Goal: Transaction & Acquisition: Purchase product/service

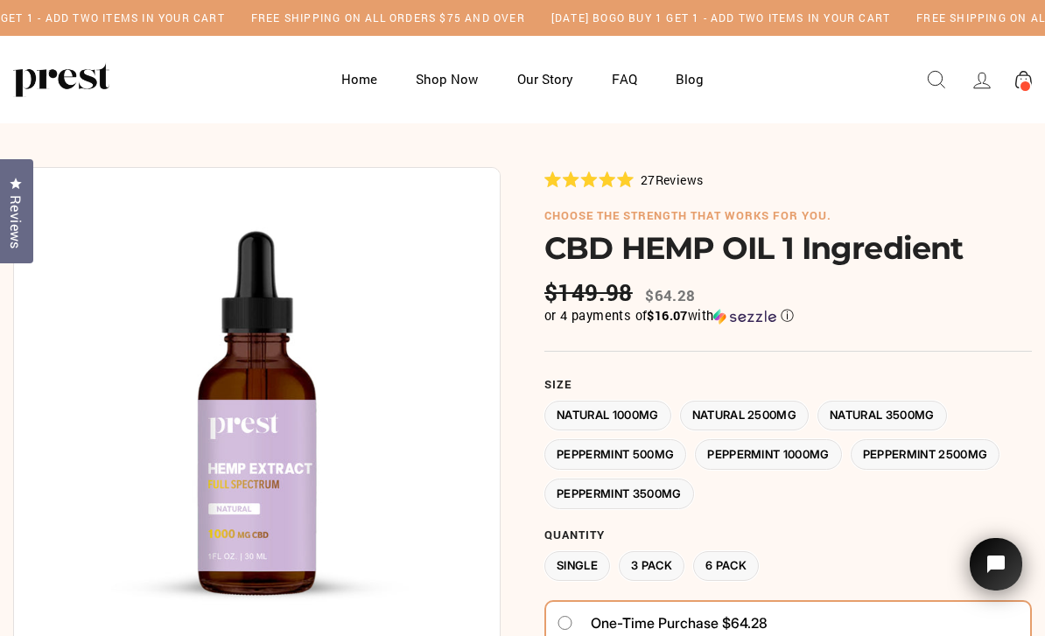
click at [1033, 78] on link at bounding box center [1023, 79] width 38 height 31
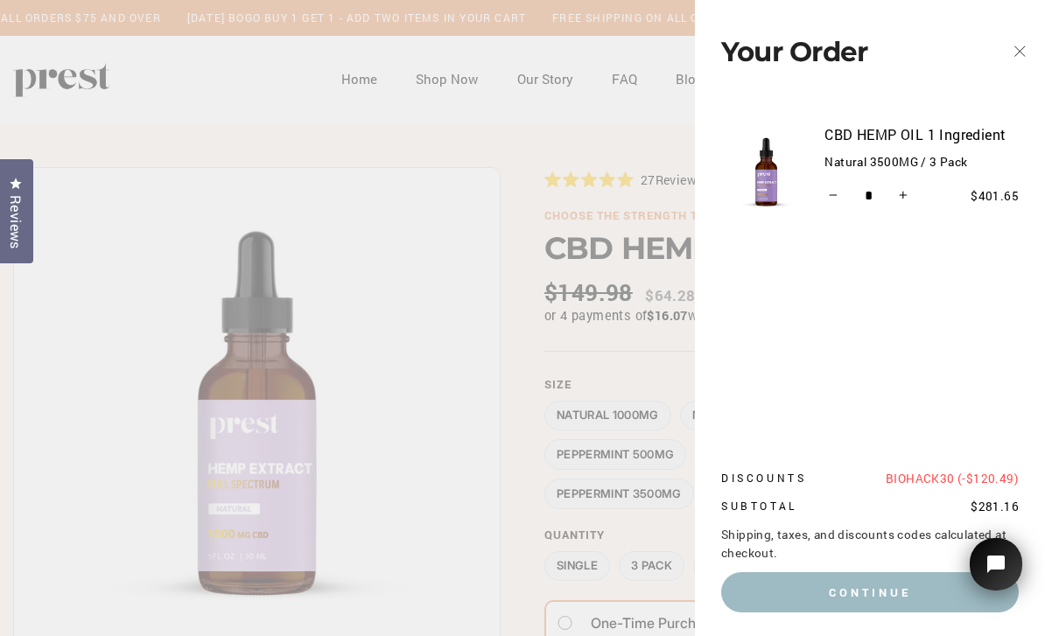
click at [1012, 56] on icon "button" at bounding box center [1019, 51] width 24 height 24
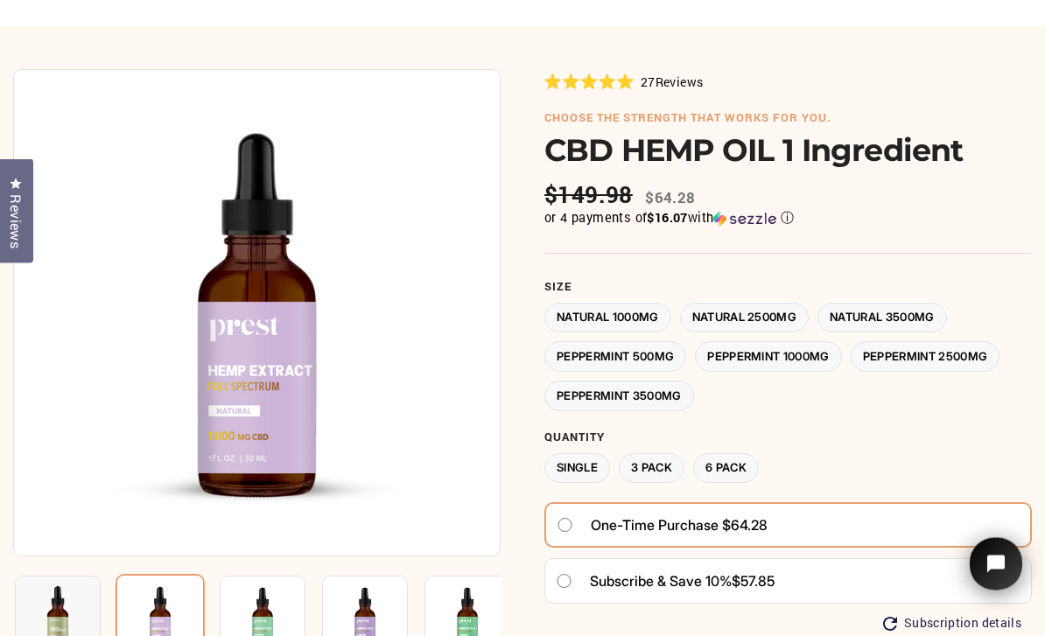
scroll to position [98, 0]
click at [661, 466] on label "3 Pack" at bounding box center [652, 468] width 66 height 31
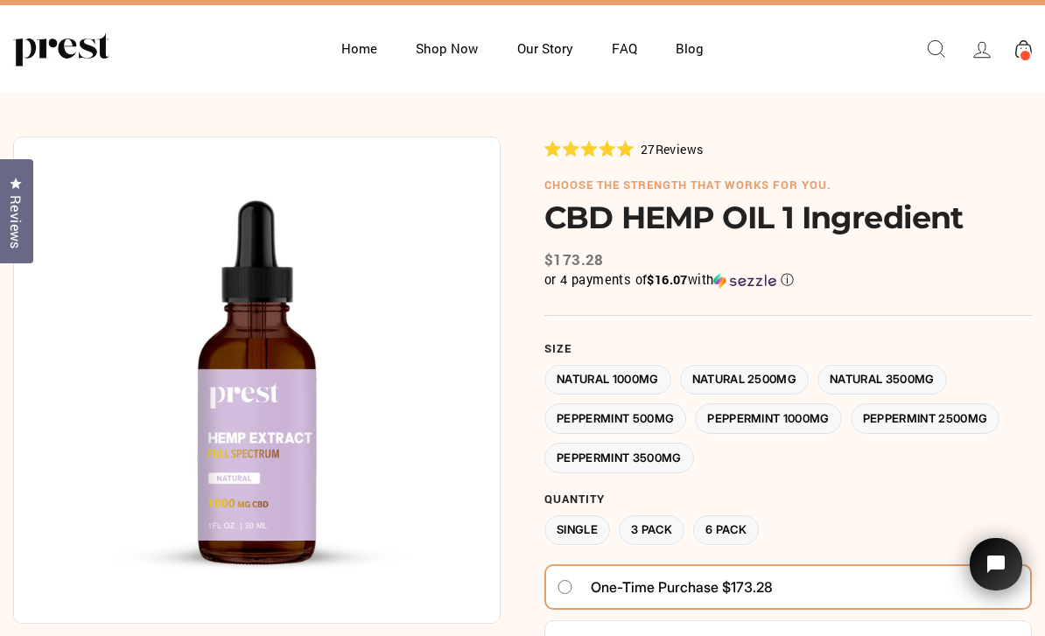
scroll to position [27, 0]
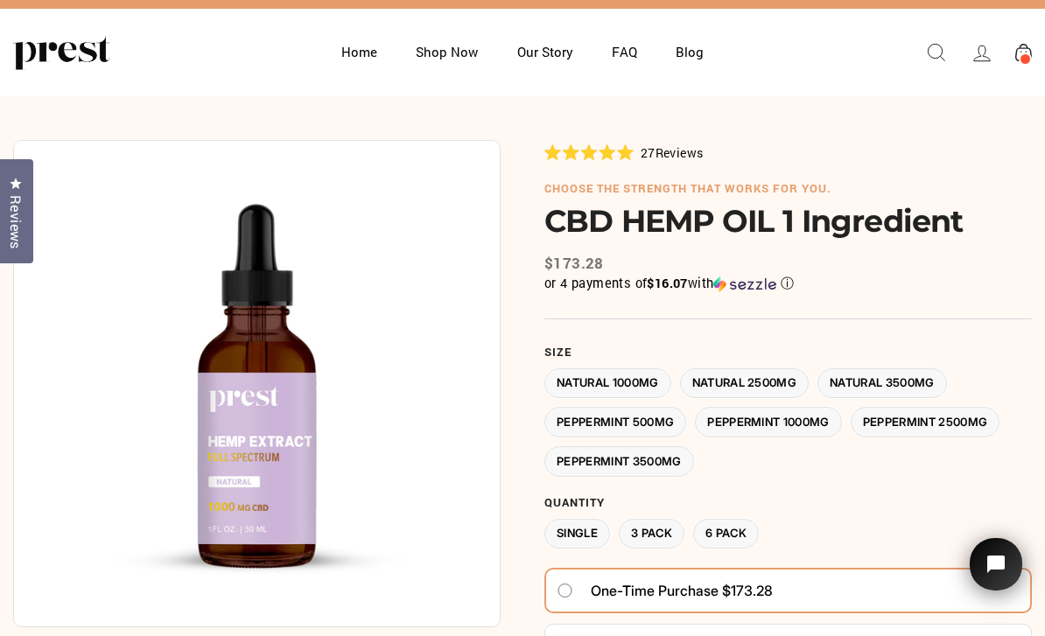
click at [589, 528] on label "Single" at bounding box center [577, 534] width 66 height 31
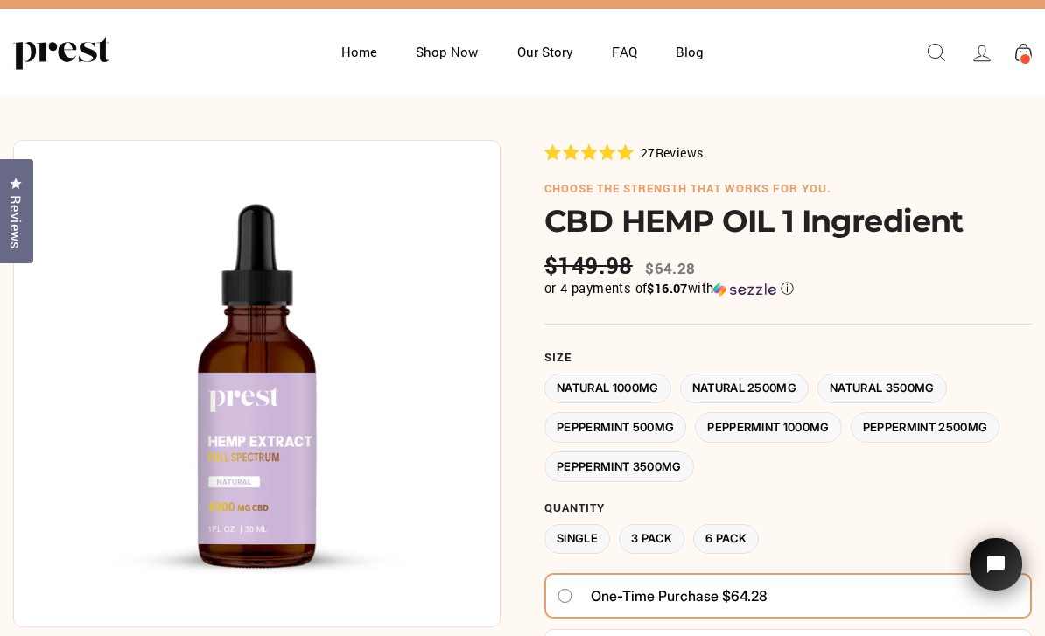
click at [666, 451] on label "Peppermint 3500MG" at bounding box center [619, 466] width 150 height 31
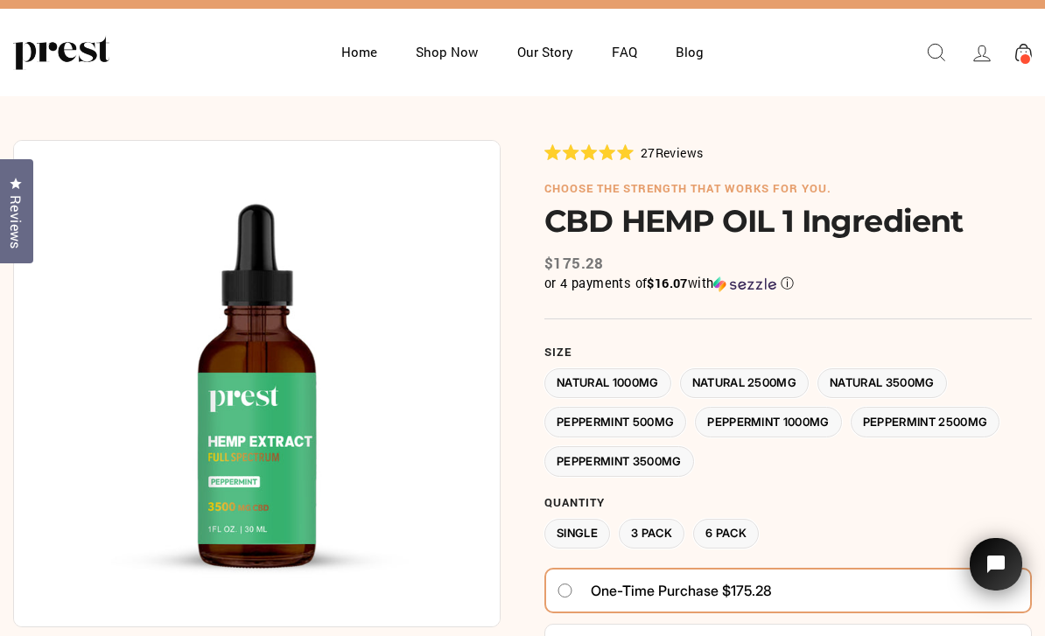
click at [907, 376] on label "Natural 3500MG" at bounding box center [881, 383] width 129 height 31
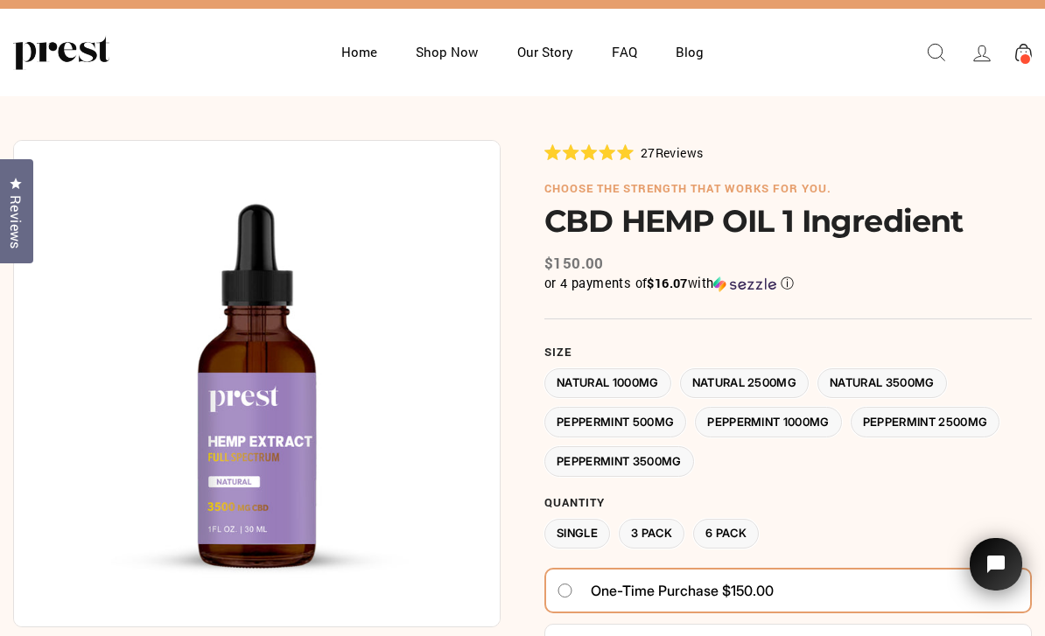
click at [1042, 374] on div at bounding box center [522, 557] width 1045 height 922
click at [764, 381] on label "Natural 2500MG" at bounding box center [744, 383] width 129 height 31
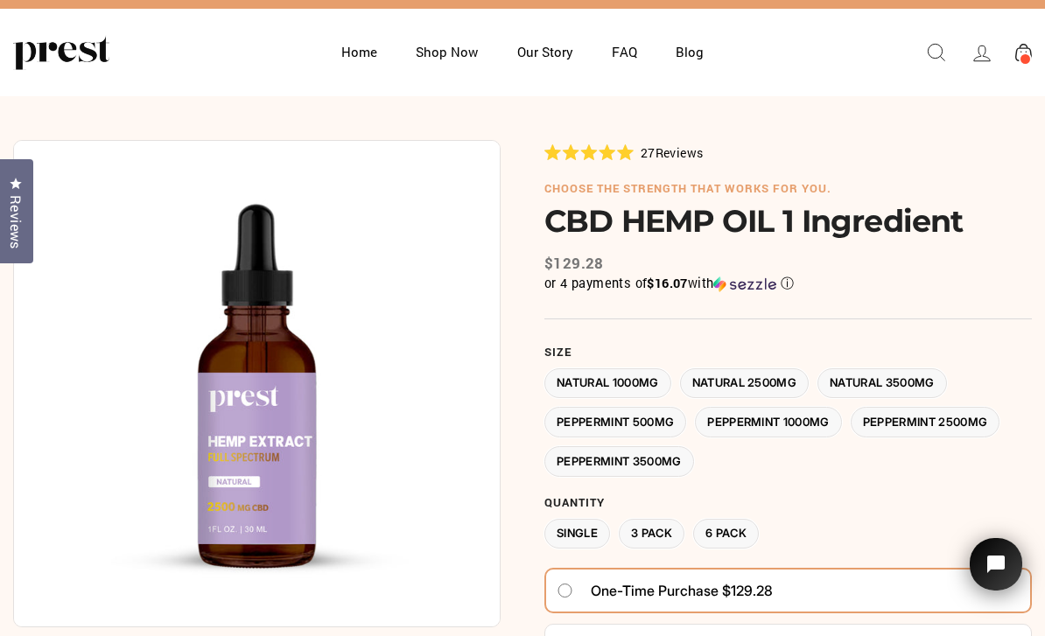
click at [658, 386] on label "Natural 1000MG" at bounding box center [607, 383] width 127 height 31
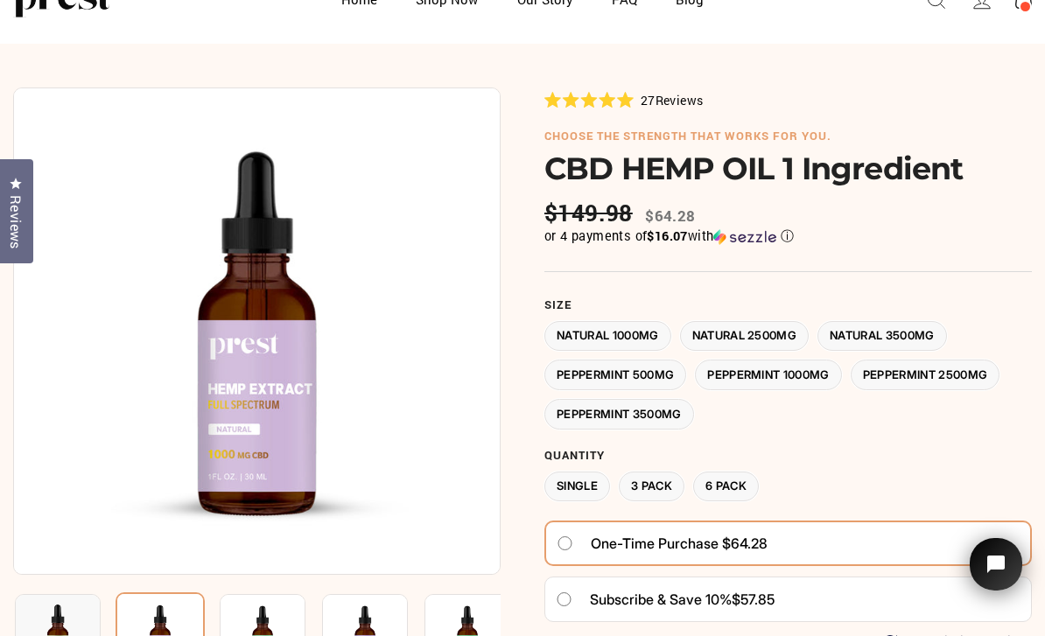
scroll to position [83, 0]
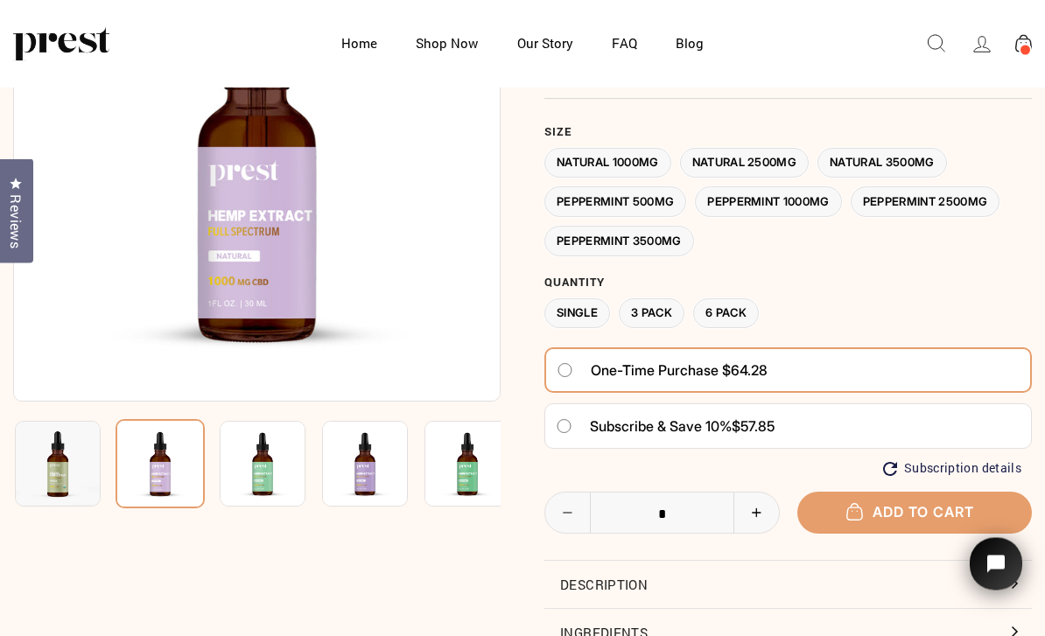
scroll to position [165, 0]
click at [774, 505] on button "+" at bounding box center [755, 513] width 45 height 40
type input "*"
click at [929, 500] on button "Add to cart" at bounding box center [914, 512] width 235 height 41
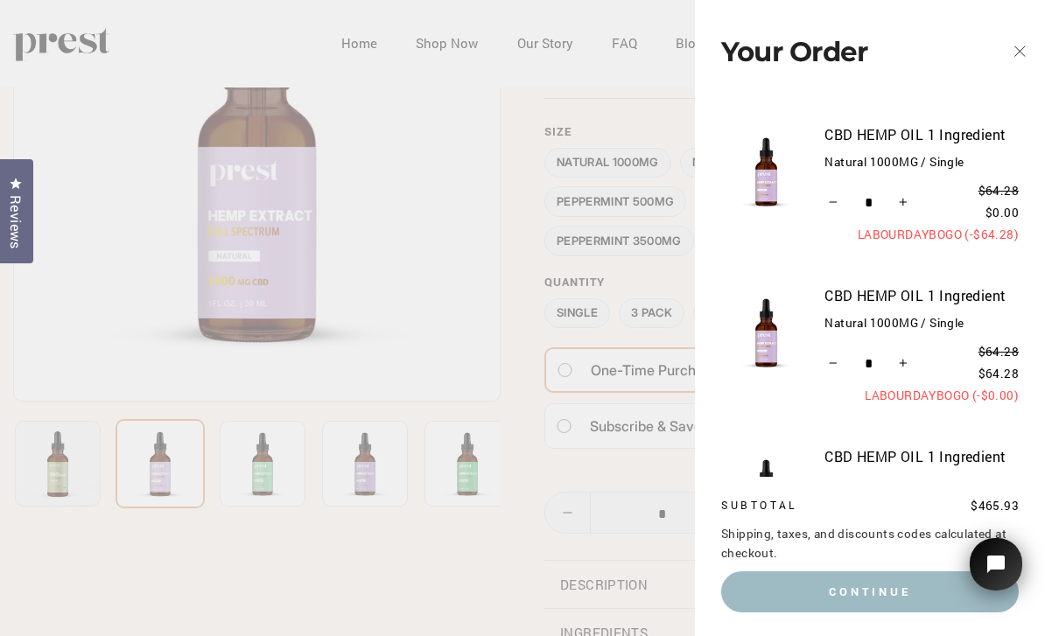
click at [905, 513] on icon "Increase item quantity by one" at bounding box center [903, 517] width 9 height 9
type input "*"
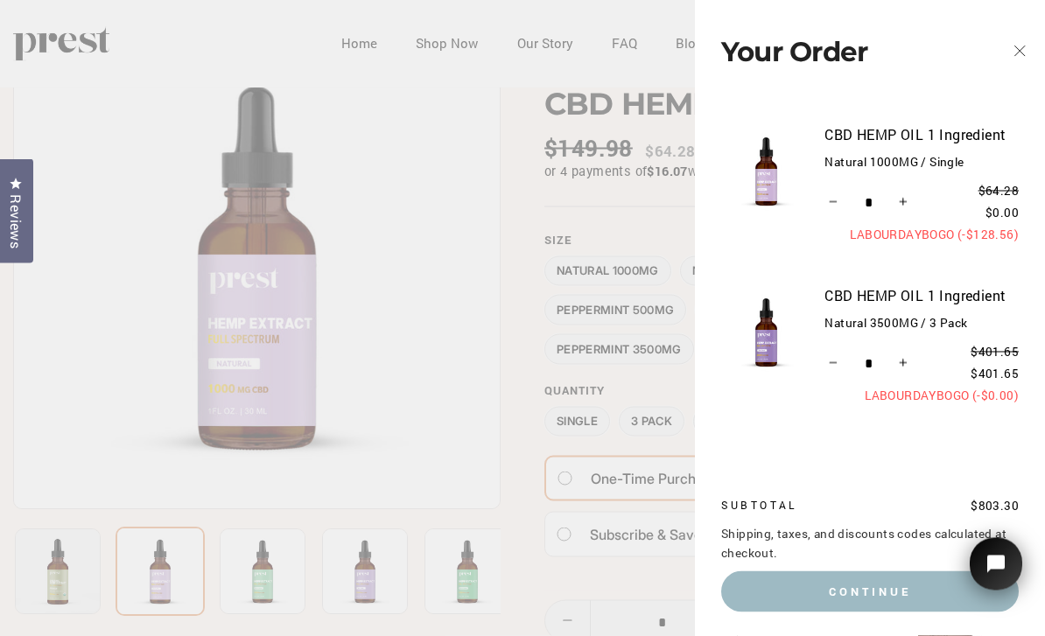
scroll to position [0, 0]
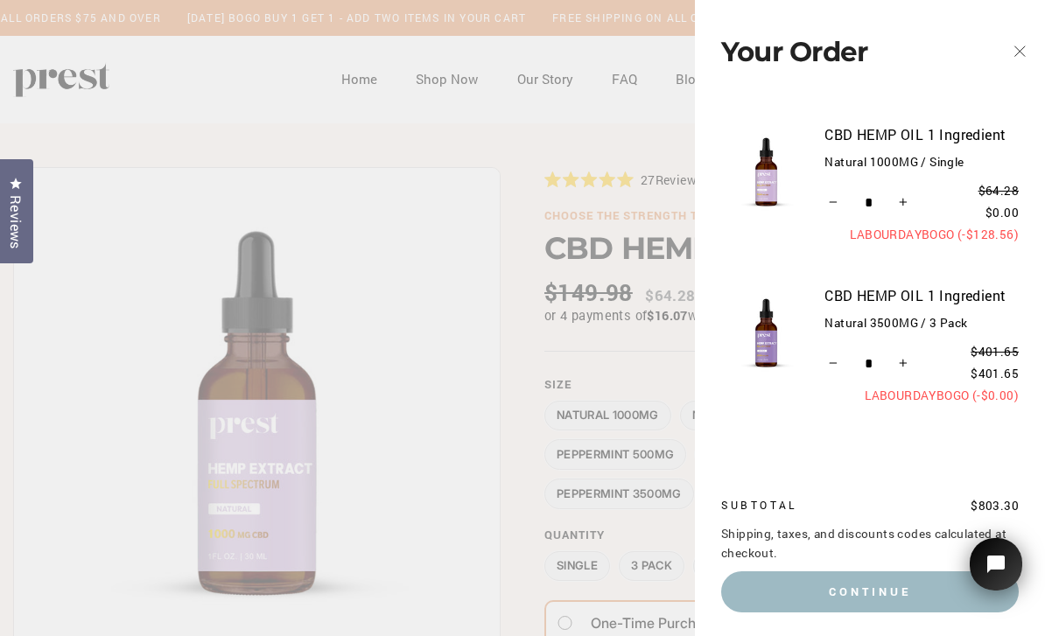
click at [829, 360] on icon "Reduce item quantity by one" at bounding box center [833, 363] width 9 height 9
type input "*"
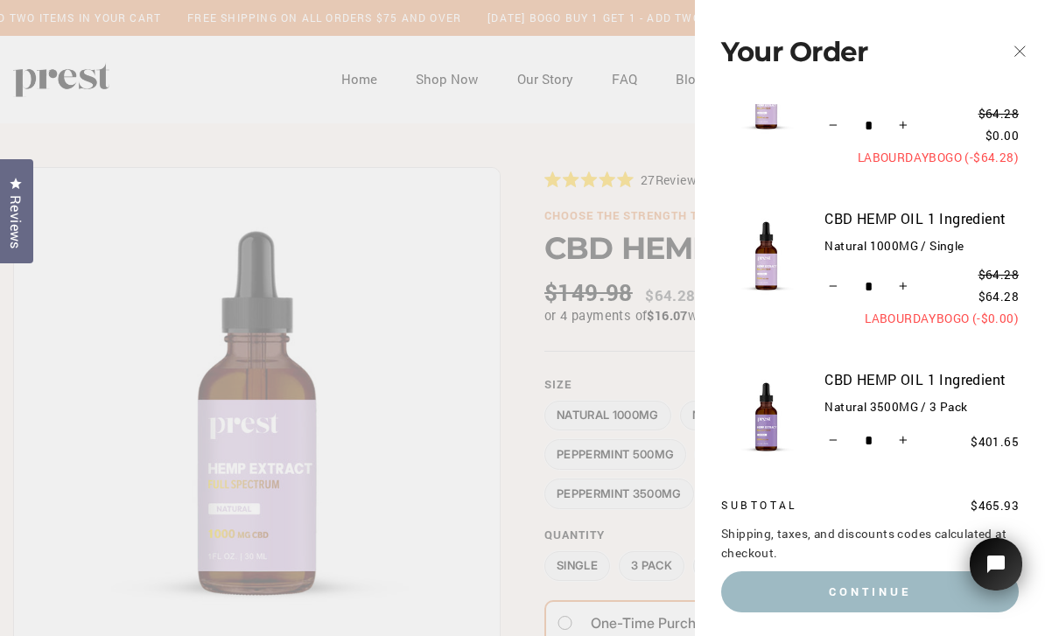
scroll to position [75, 0]
click at [835, 437] on icon "Reduce item quantity by one" at bounding box center [833, 441] width 9 height 9
type input "*"
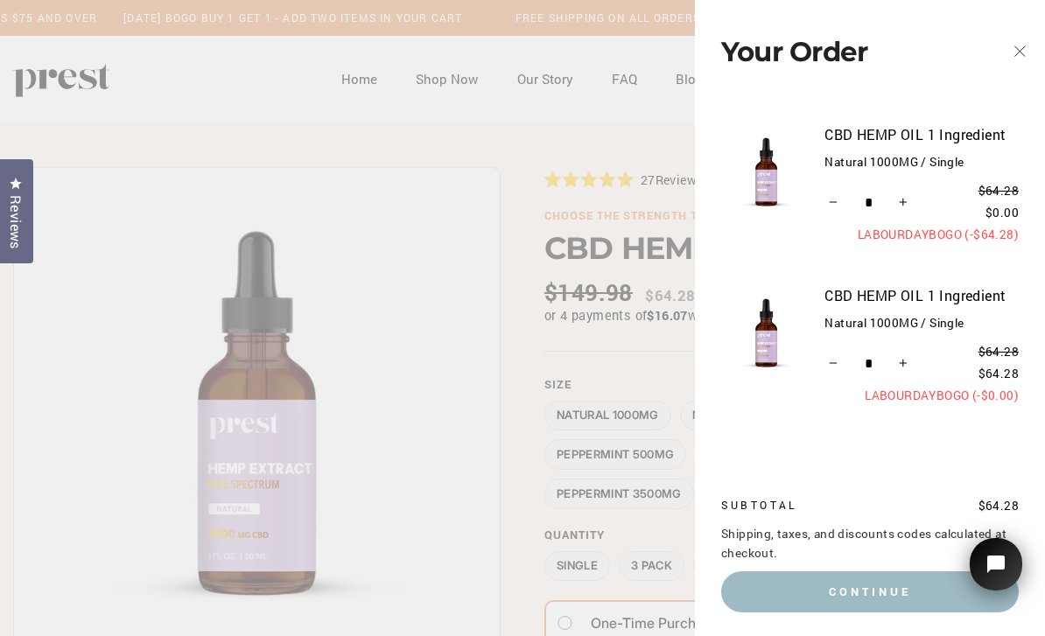
click at [1010, 50] on icon "button" at bounding box center [1019, 51] width 24 height 24
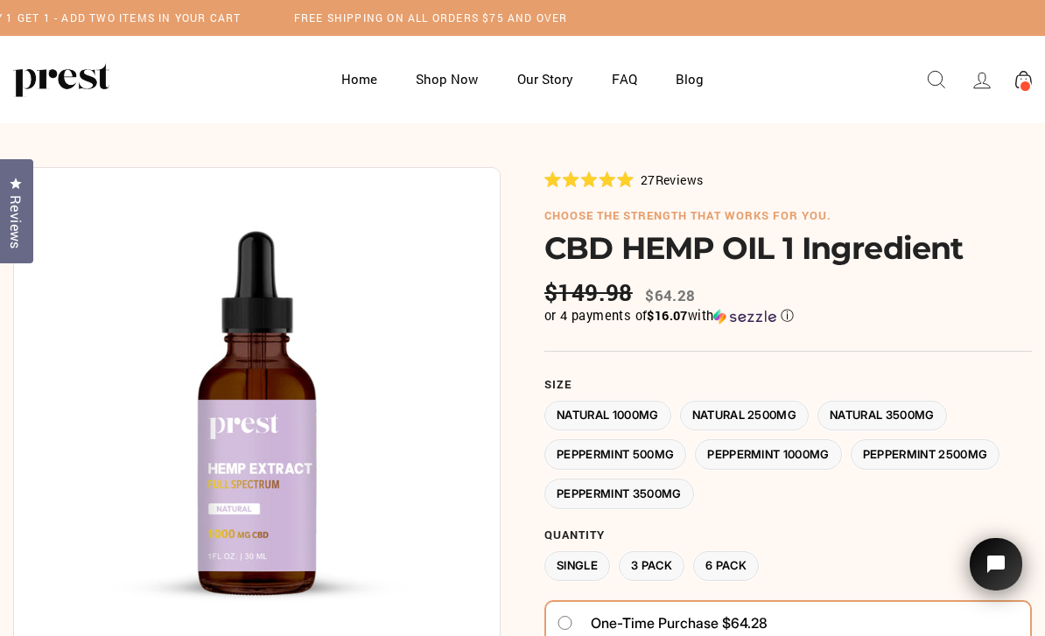
click at [899, 406] on label "Natural 3500MG" at bounding box center [881, 416] width 129 height 31
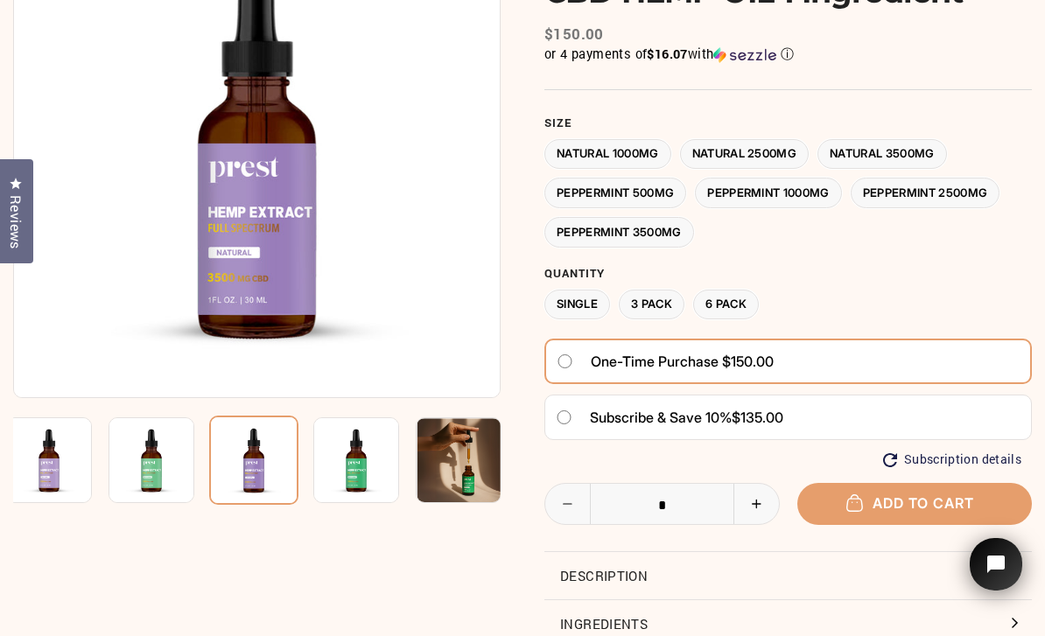
scroll to position [207, 0]
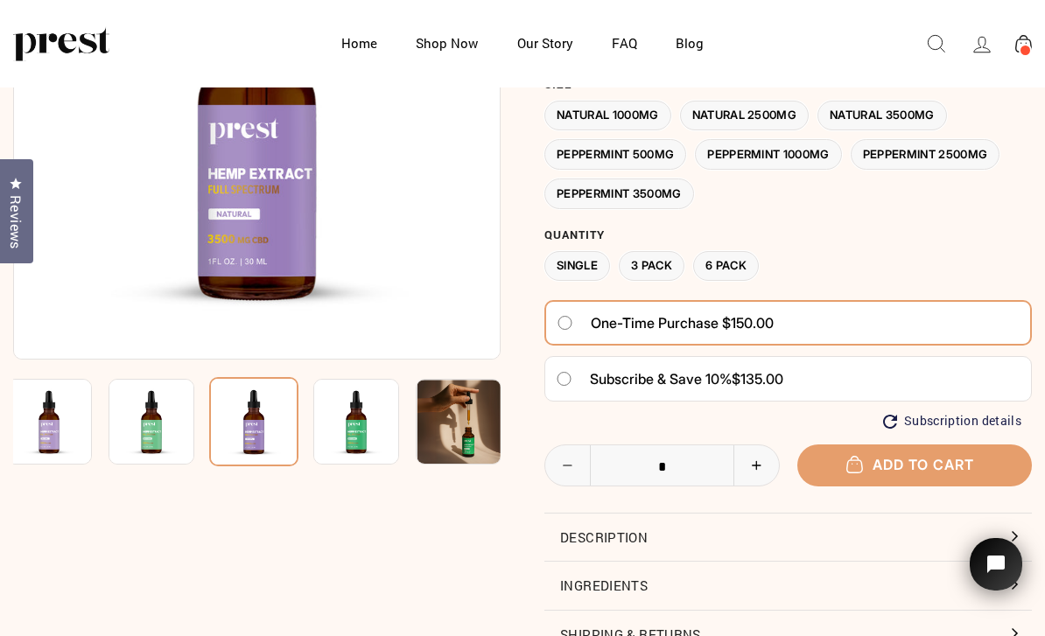
click at [874, 462] on button "Add to cart" at bounding box center [914, 464] width 235 height 41
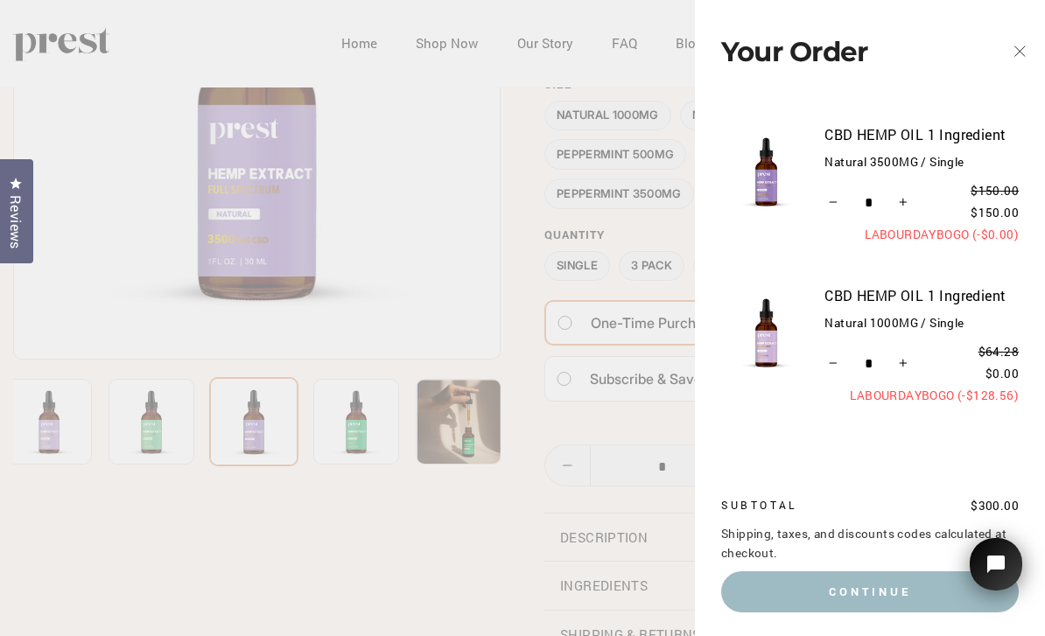
click at [1032, 54] on button "Close cart" at bounding box center [1019, 51] width 51 height 83
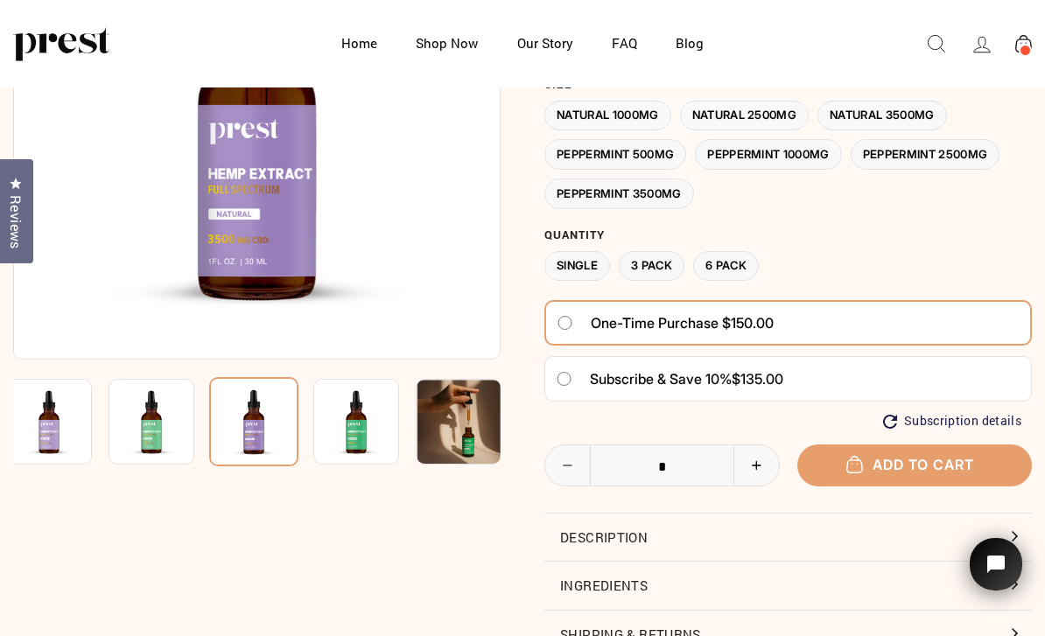
click at [1016, 63] on div "Log in Search Site navigation" at bounding box center [944, 43] width 175 height 52
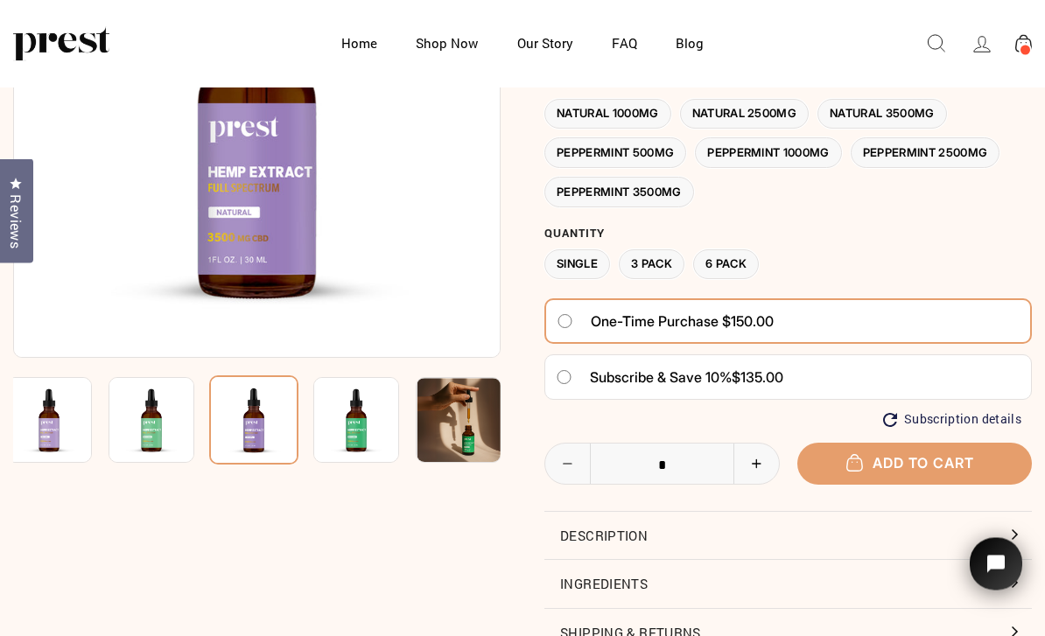
click at [1029, 50] on span at bounding box center [1024, 50] width 13 height 13
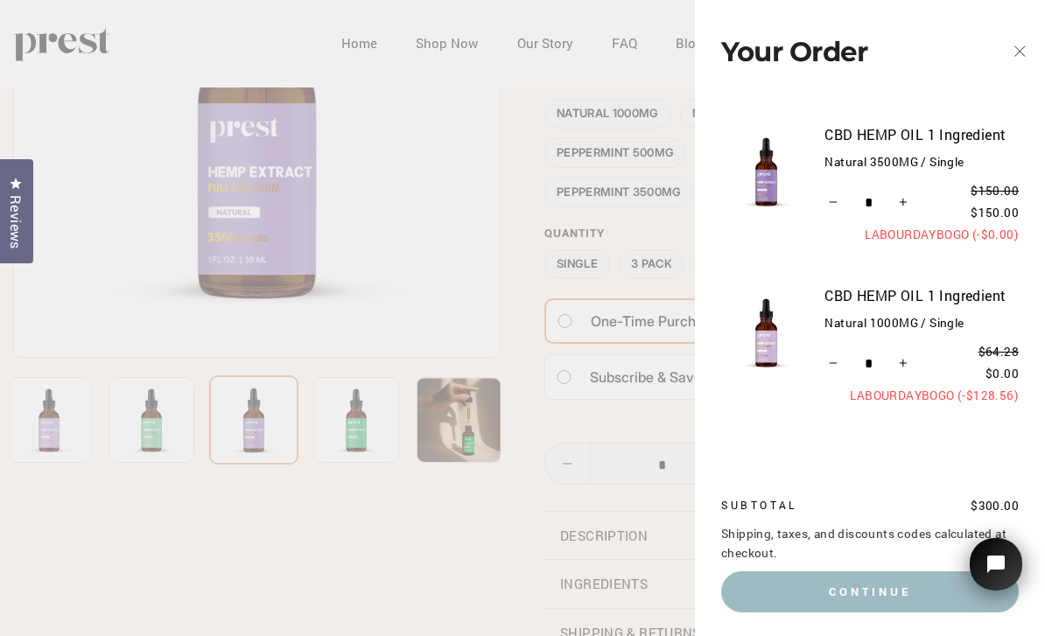
click at [831, 362] on icon "Reduce item quantity by one" at bounding box center [833, 363] width 9 height 9
type input "*"
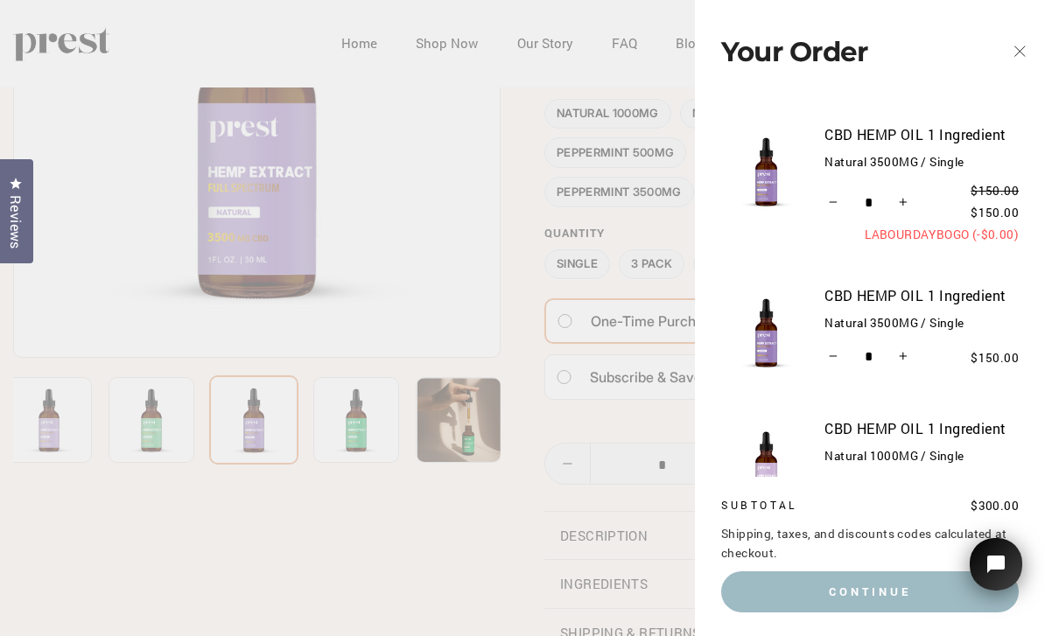
click at [825, 365] on button "−" at bounding box center [833, 357] width 18 height 28
type input "*"
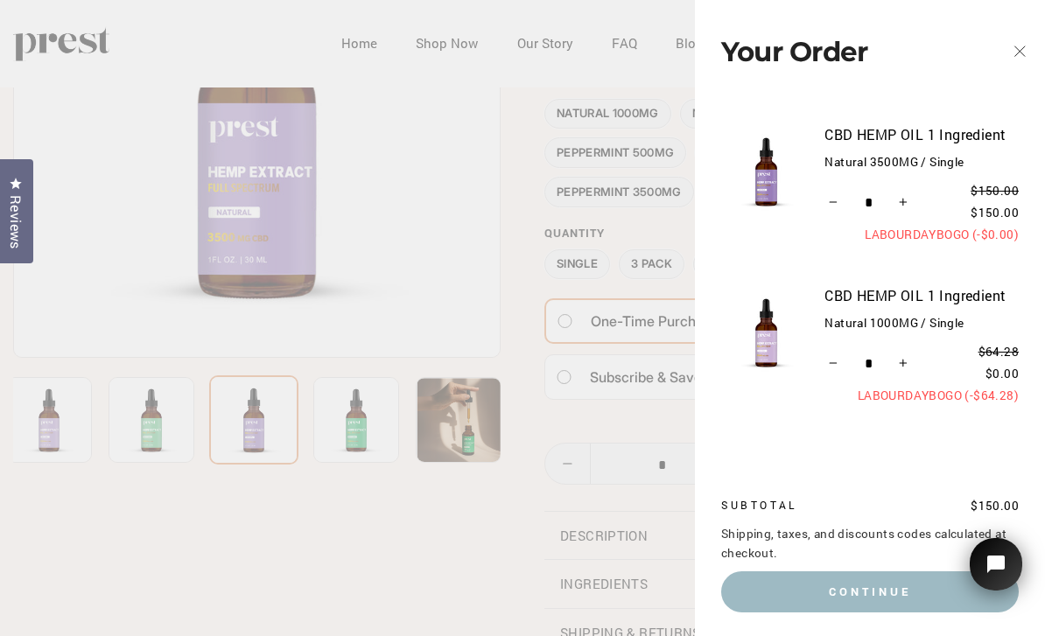
click at [826, 367] on button "−" at bounding box center [833, 364] width 18 height 28
type input "*"
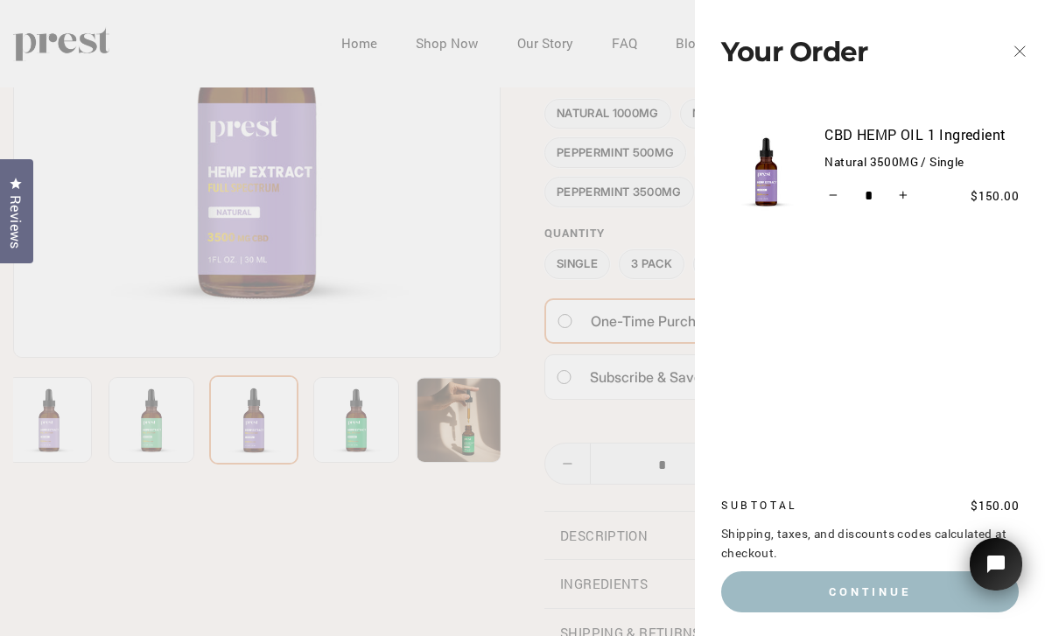
click at [906, 192] on icon "Increase item quantity by one" at bounding box center [903, 195] width 9 height 9
type input "*"
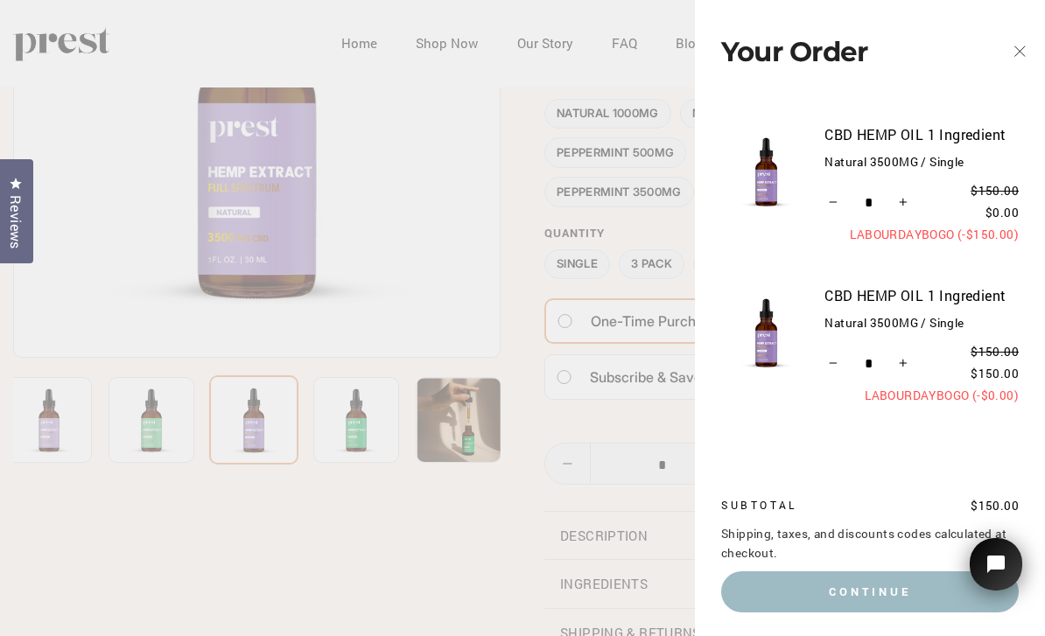
click at [1017, 46] on icon "button" at bounding box center [1019, 51] width 24 height 24
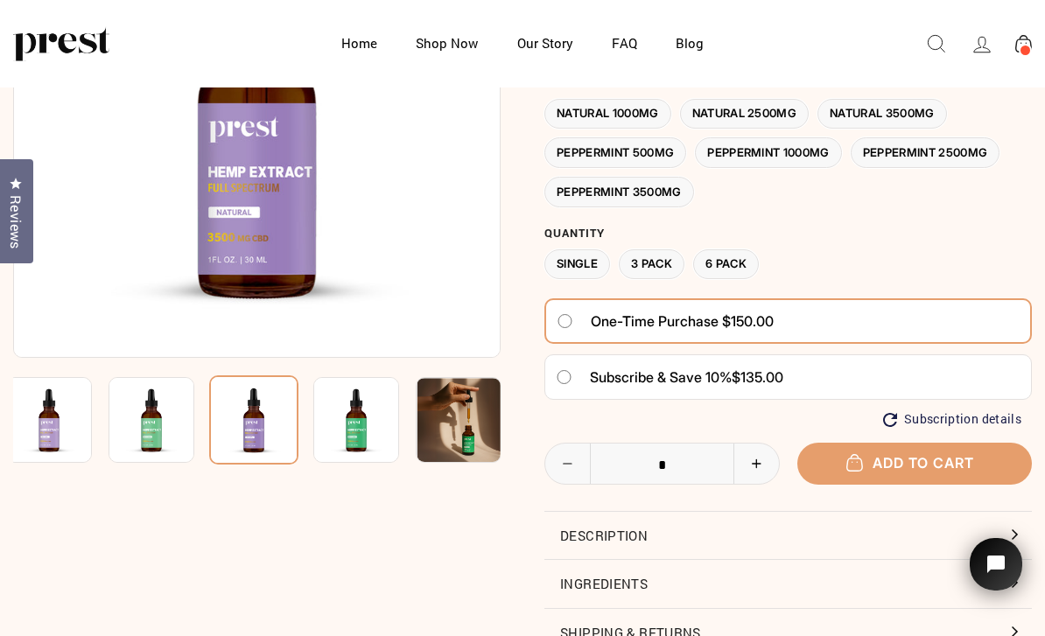
click at [651, 262] on label "3 Pack" at bounding box center [652, 264] width 66 height 31
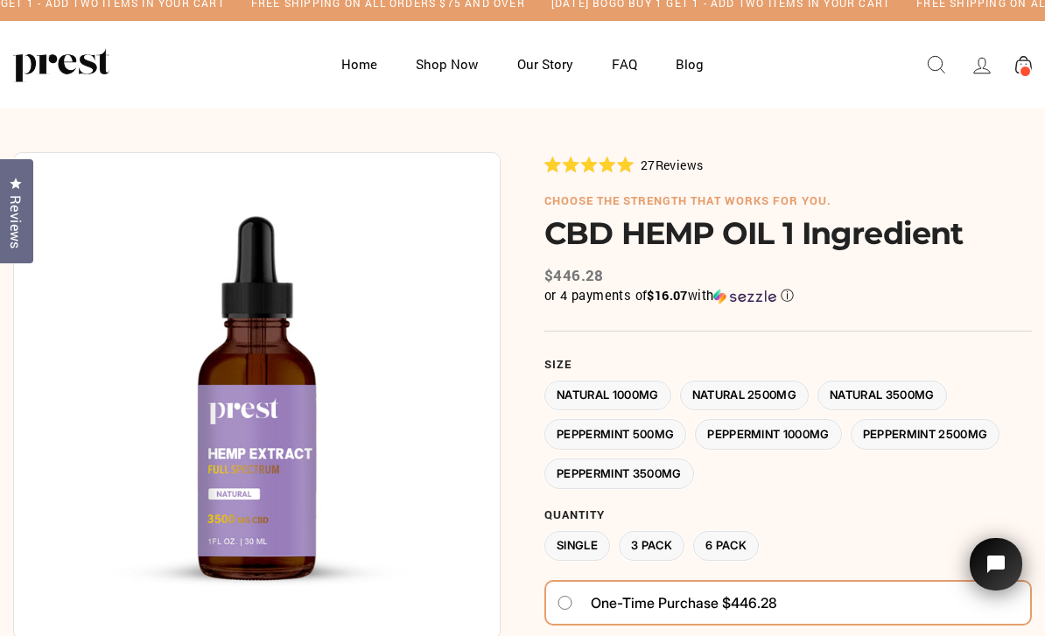
scroll to position [17, 0]
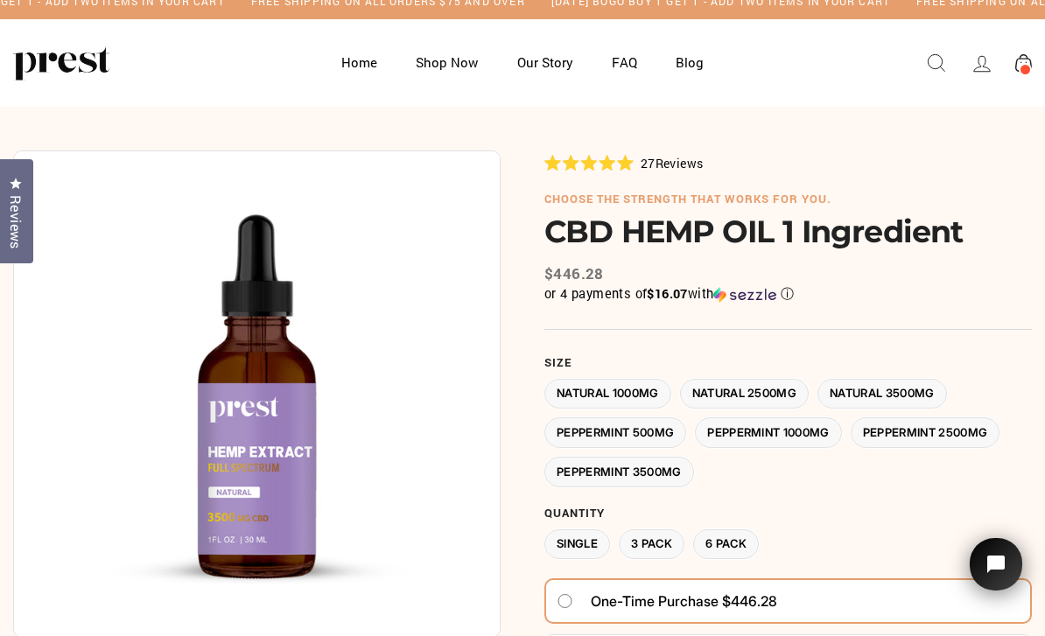
click at [727, 535] on label "6 Pack" at bounding box center [726, 544] width 66 height 31
click at [749, 390] on label "Natural 2500MG" at bounding box center [744, 394] width 129 height 31
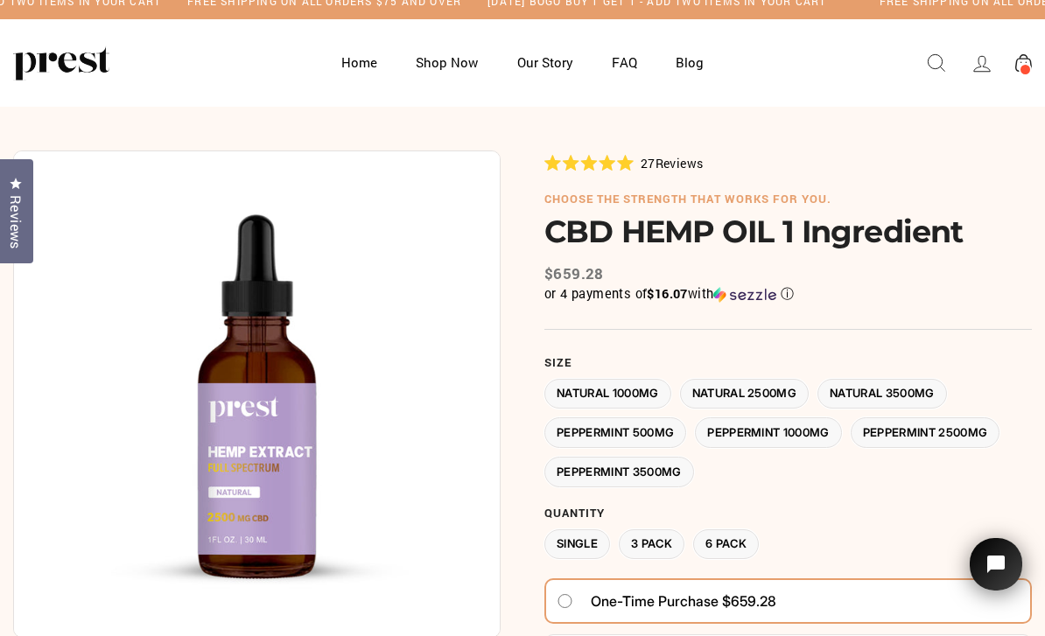
click at [777, 439] on label "Peppermint 1000MG" at bounding box center [768, 432] width 147 height 31
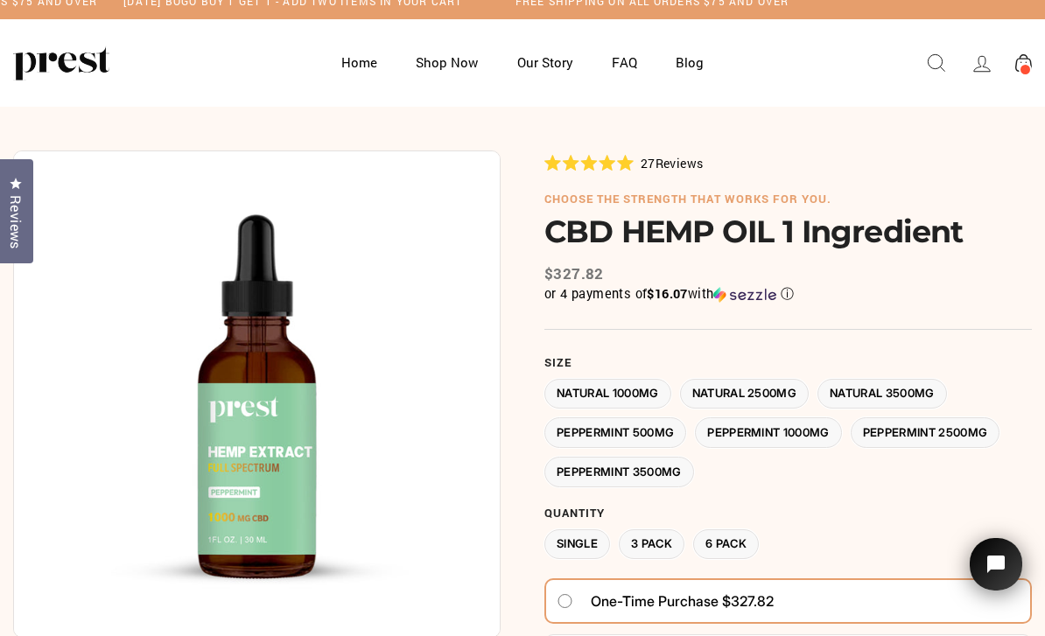
click at [585, 535] on label "Single" at bounding box center [577, 544] width 66 height 31
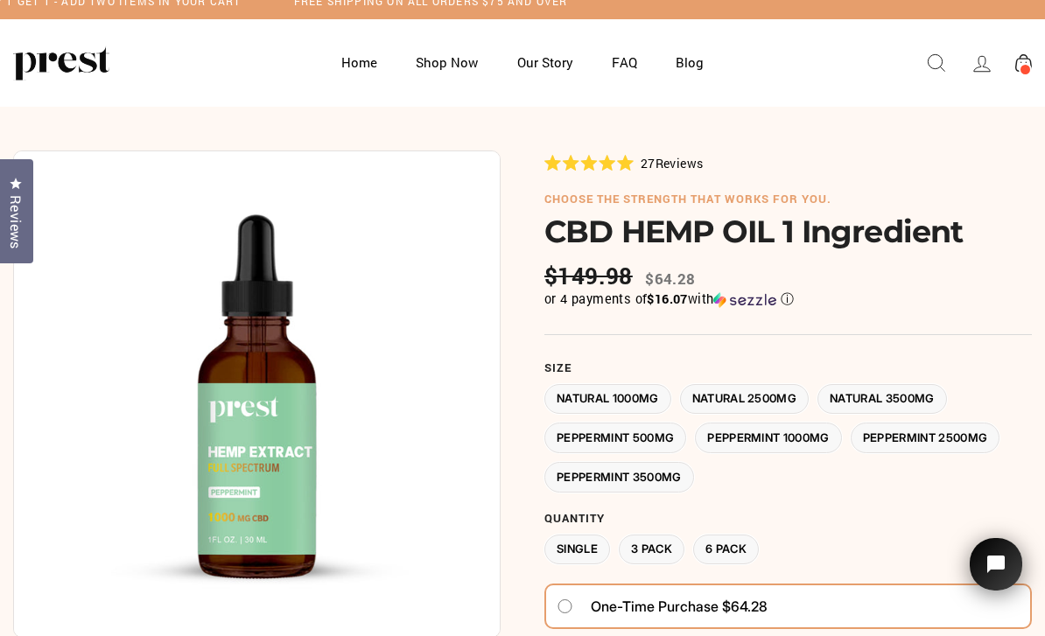
click at [653, 468] on label "Peppermint 3500MG" at bounding box center [619, 477] width 150 height 31
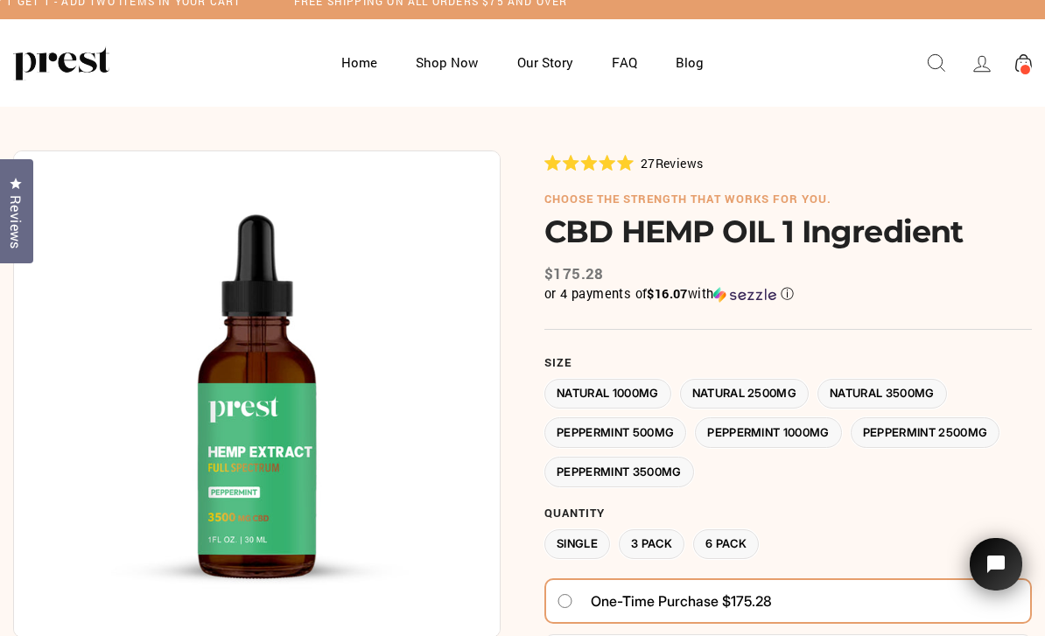
click at [622, 395] on label "Natural 1000MG" at bounding box center [607, 394] width 127 height 31
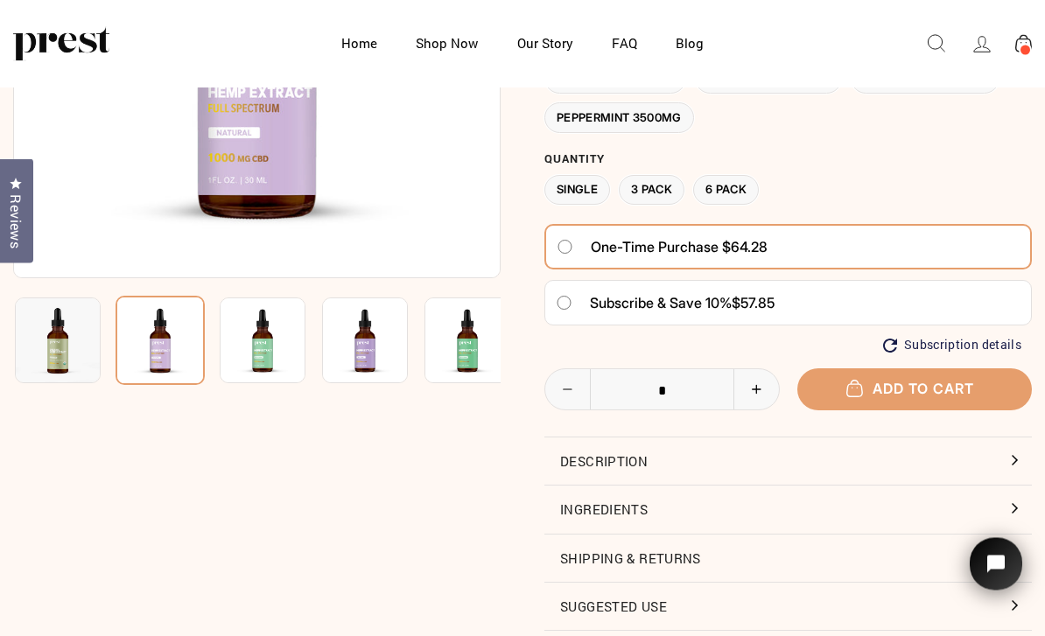
scroll to position [318, 0]
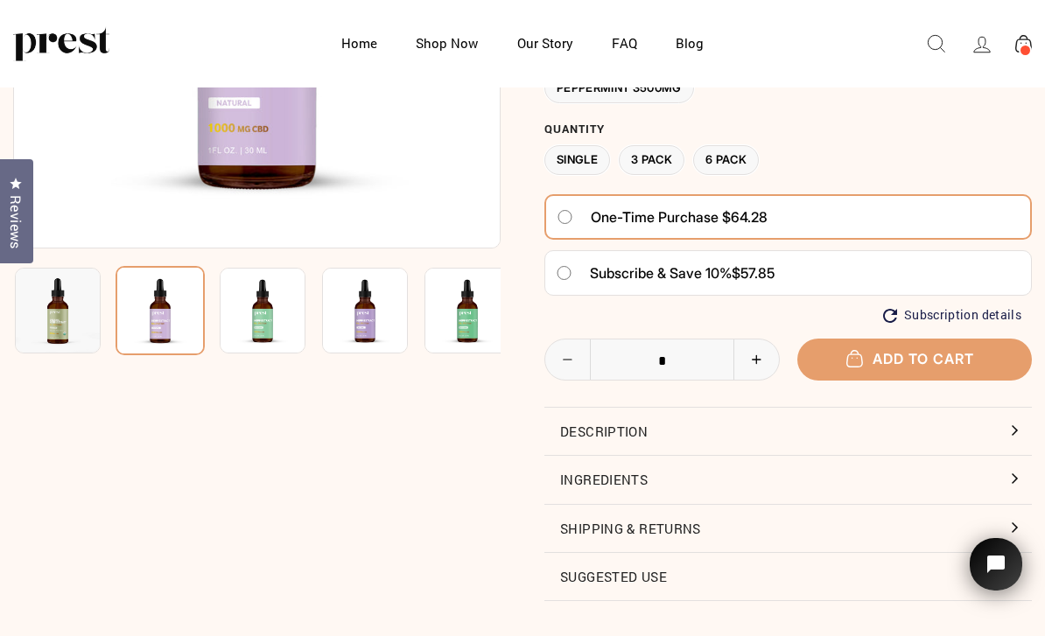
click at [729, 430] on button "Description" at bounding box center [787, 431] width 487 height 47
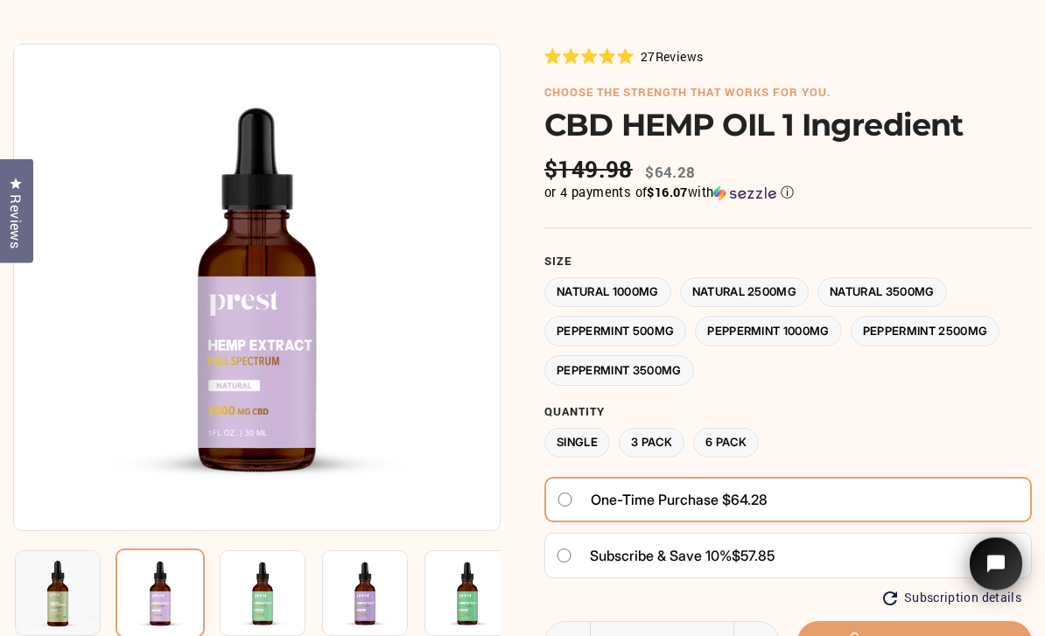
scroll to position [123, 0]
click at [726, 547] on span "Subscribe & save 10%" at bounding box center [661, 555] width 142 height 17
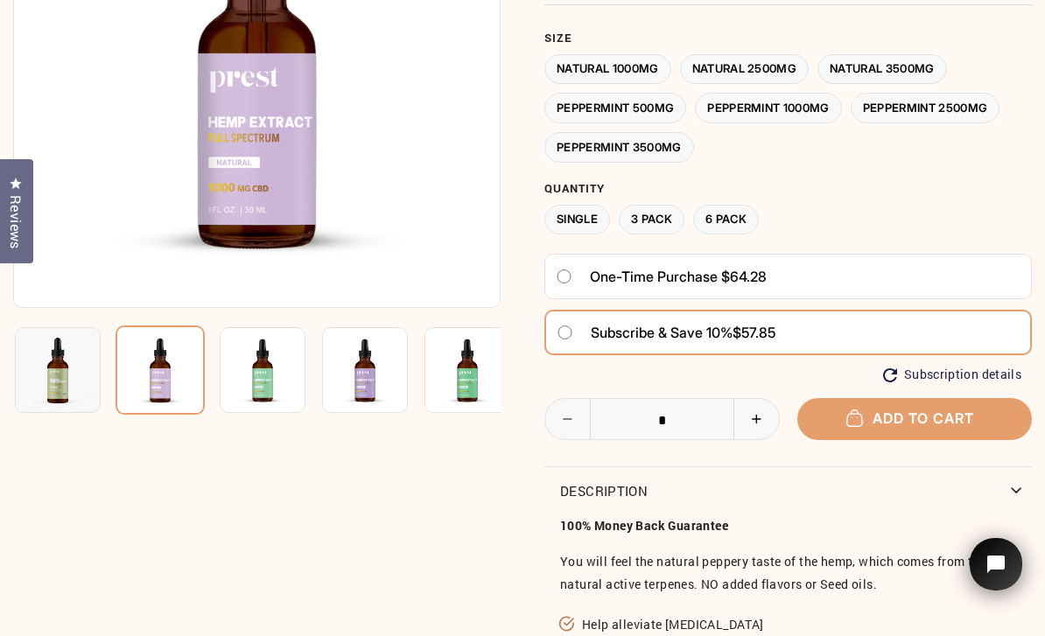
scroll to position [276, 0]
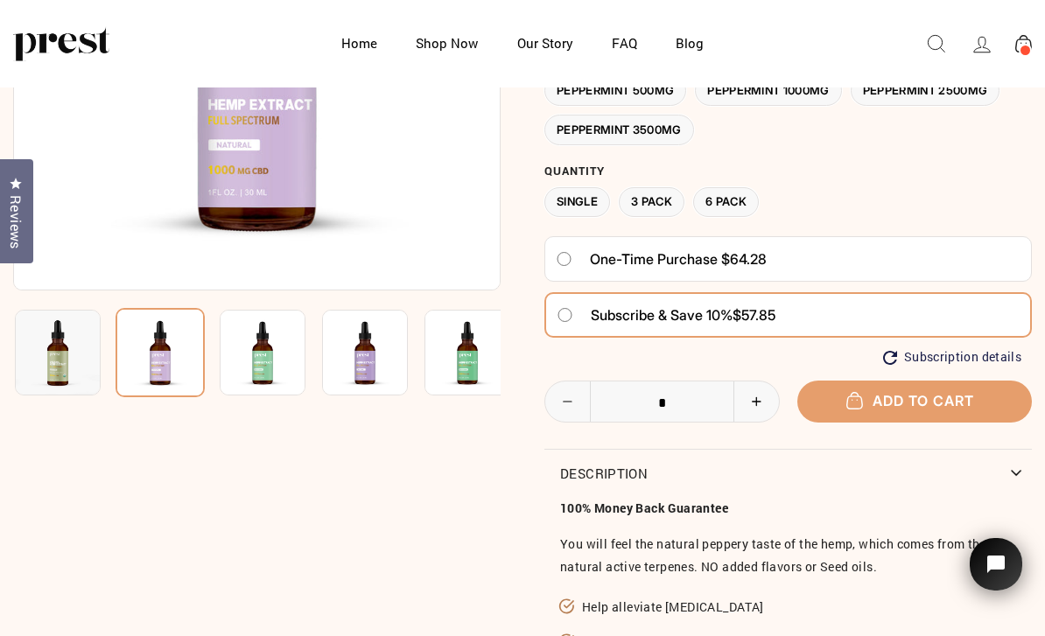
click at [878, 402] on button "Add to cart" at bounding box center [914, 401] width 235 height 41
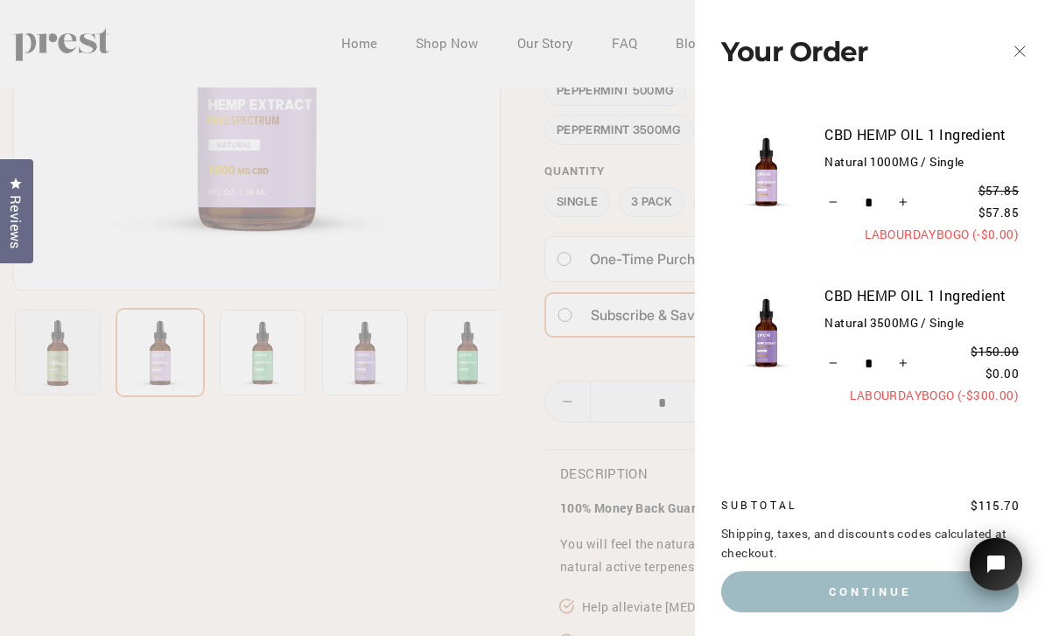
click at [916, 190] on div "Quantity * − +" at bounding box center [872, 203] width 97 height 28
click at [892, 196] on input "*" at bounding box center [867, 203] width 87 height 28
click at [915, 350] on div "Quantity * − +" at bounding box center [872, 364] width 97 height 28
click at [888, 356] on input "*" at bounding box center [867, 364] width 87 height 28
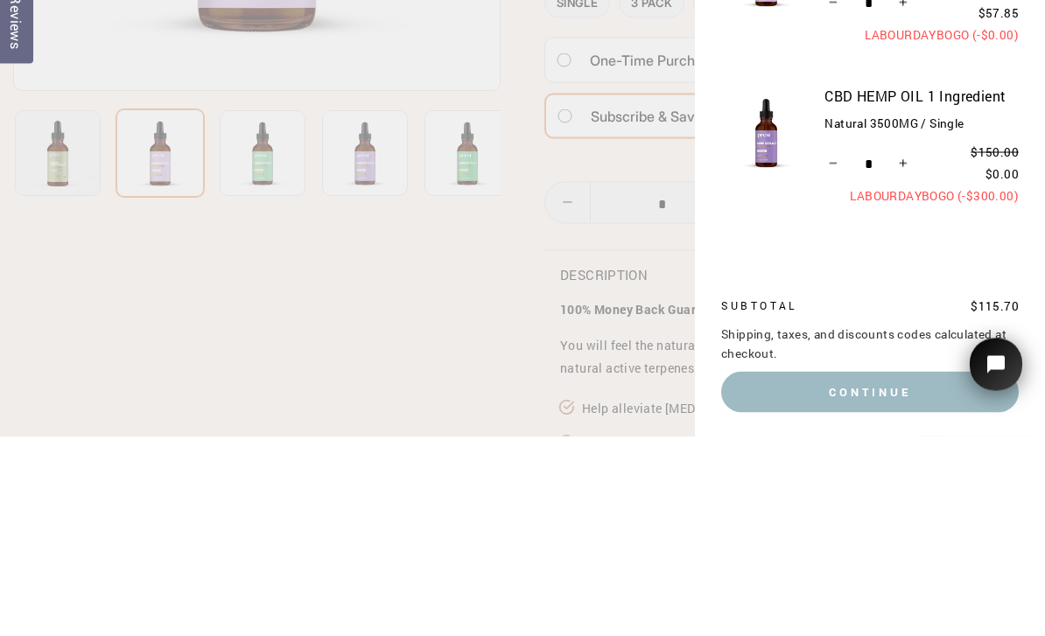
click at [895, 350] on button "+" at bounding box center [902, 364] width 18 height 28
type input "*"
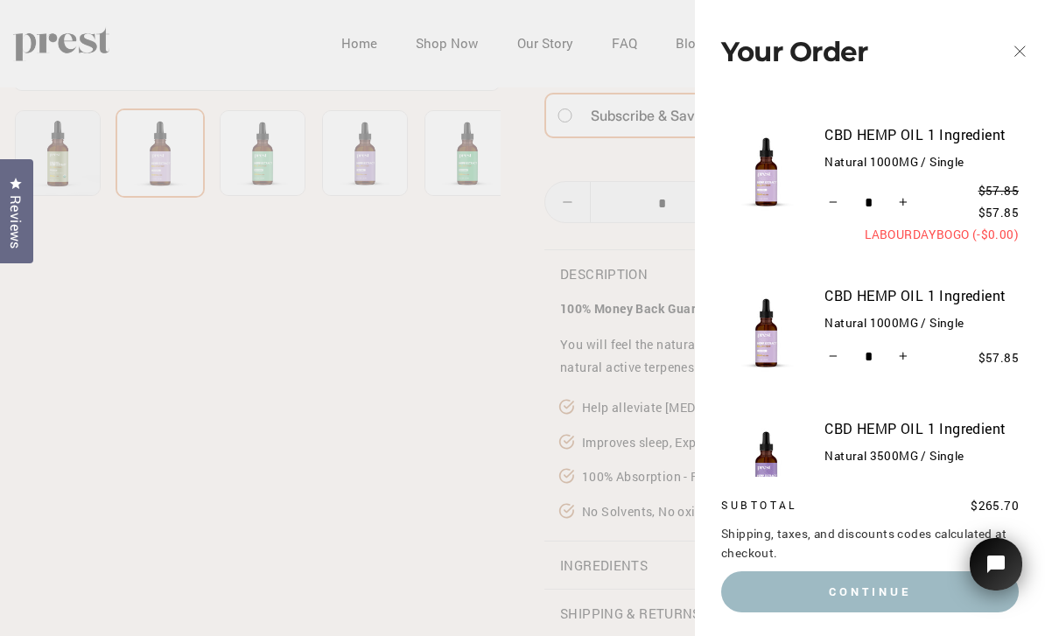
click at [831, 492] on icon "Reduce item quantity by one" at bounding box center [833, 496] width 9 height 9
type input "*"
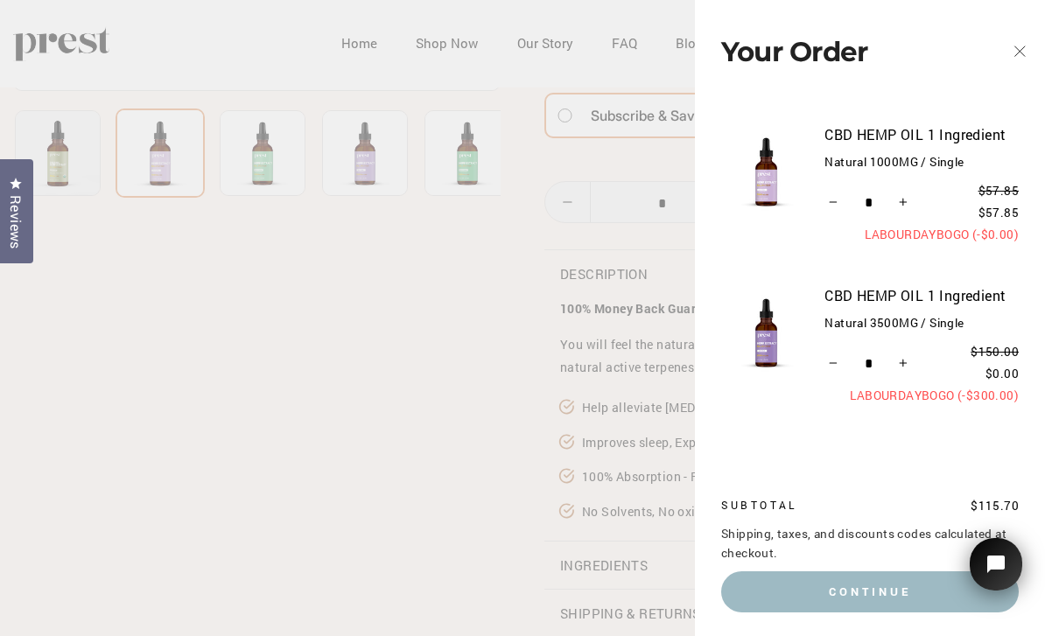
click at [857, 612] on button "Continue" at bounding box center [869, 591] width 297 height 40
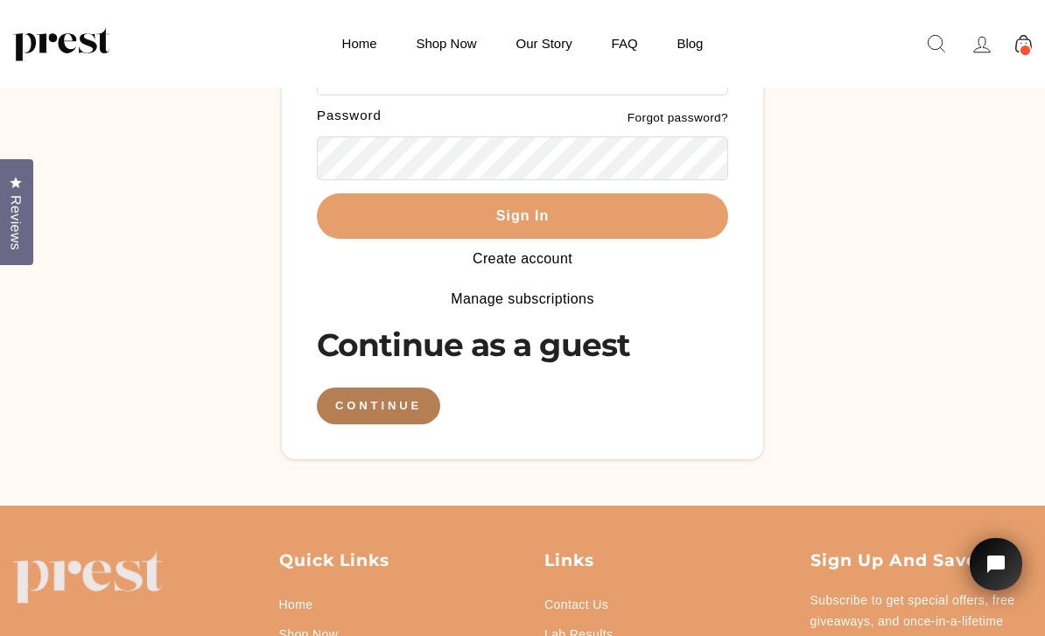
scroll to position [142, 0]
type input "**********"
click at [467, 222] on button "Sign In" at bounding box center [522, 217] width 411 height 46
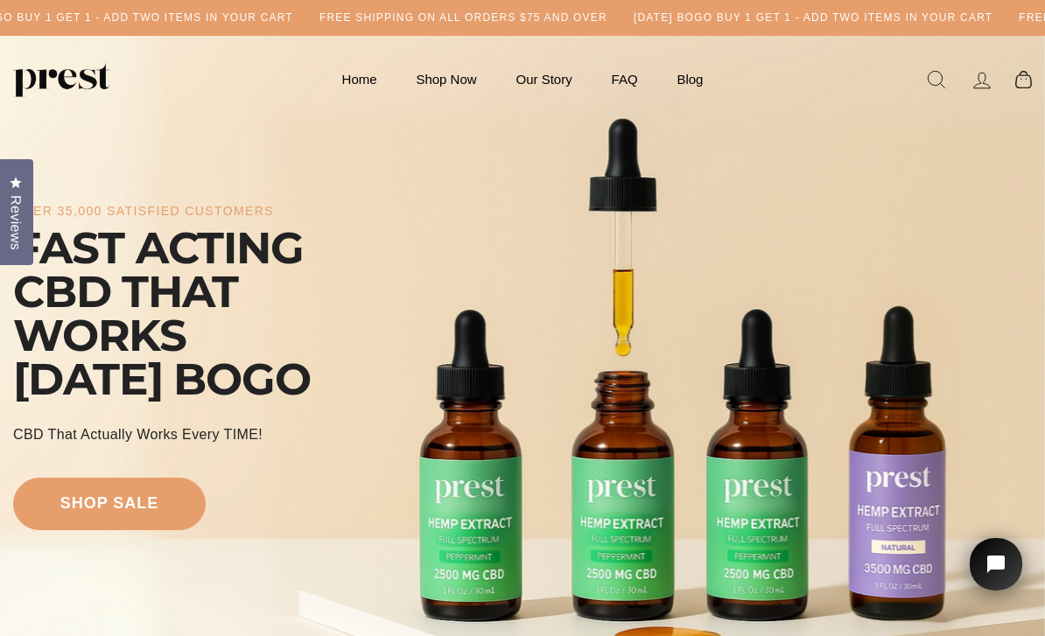
click at [987, 87] on icon at bounding box center [982, 80] width 16 height 15
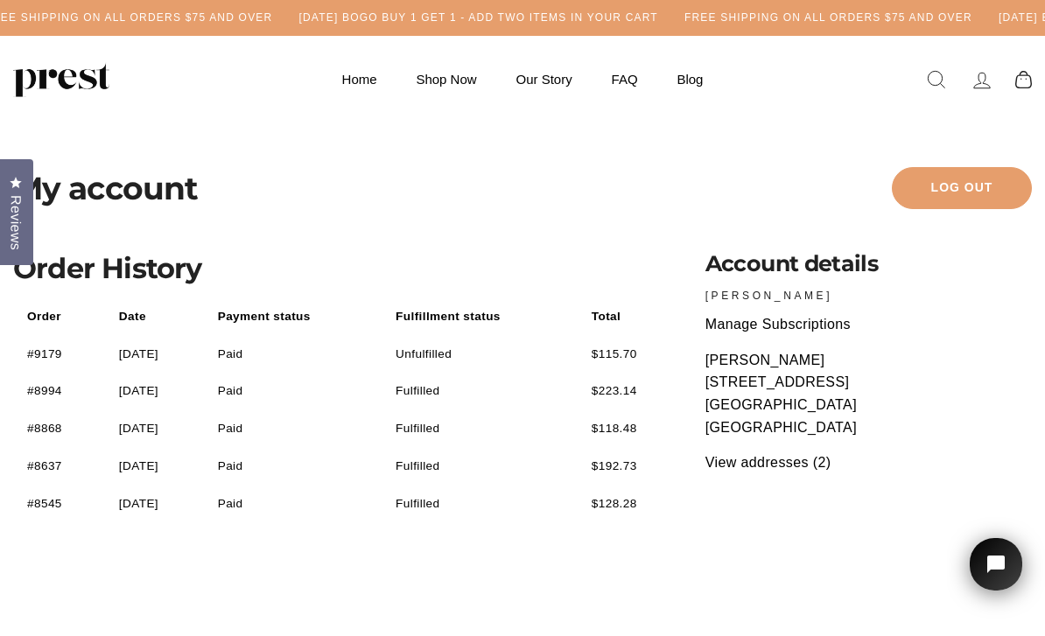
click at [58, 422] on link "#8868" at bounding box center [44, 428] width 35 height 13
click at [40, 348] on link "#9179" at bounding box center [44, 353] width 35 height 13
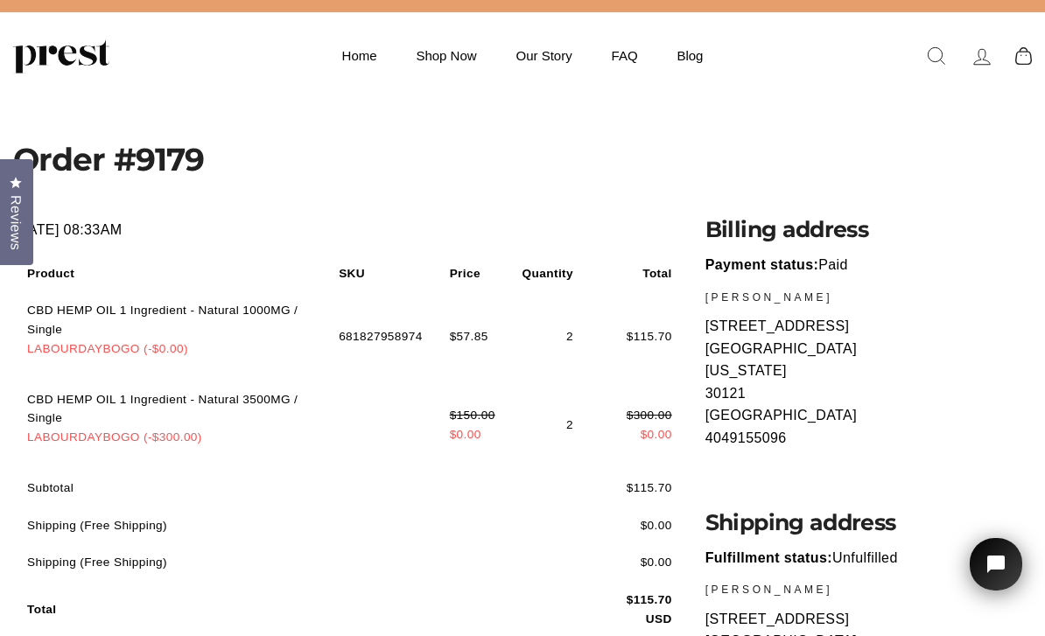
scroll to position [26, 0]
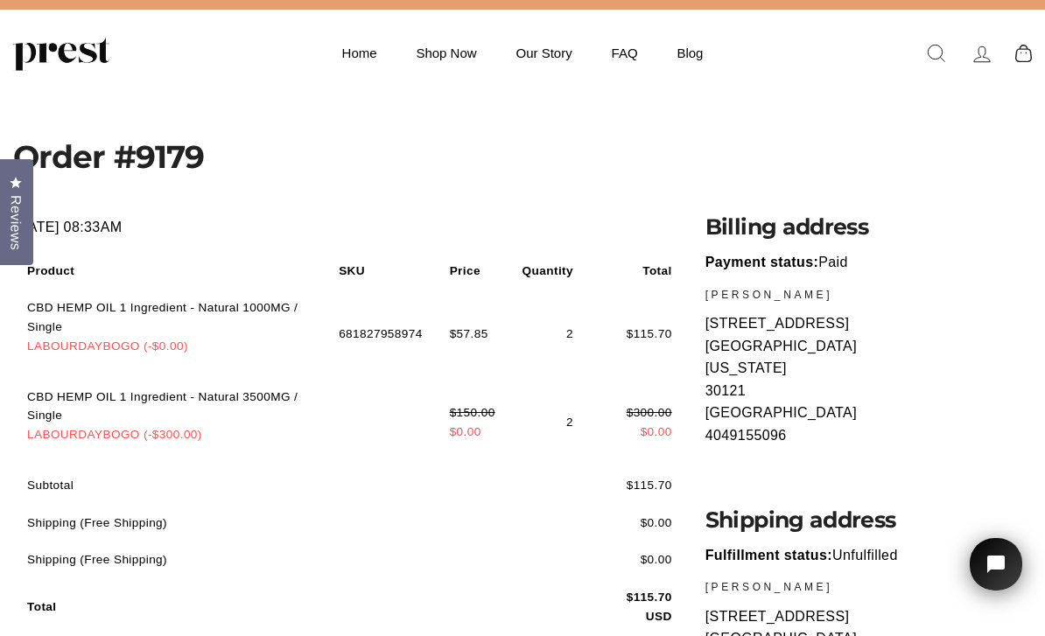
click at [978, 46] on icon at bounding box center [981, 54] width 24 height 24
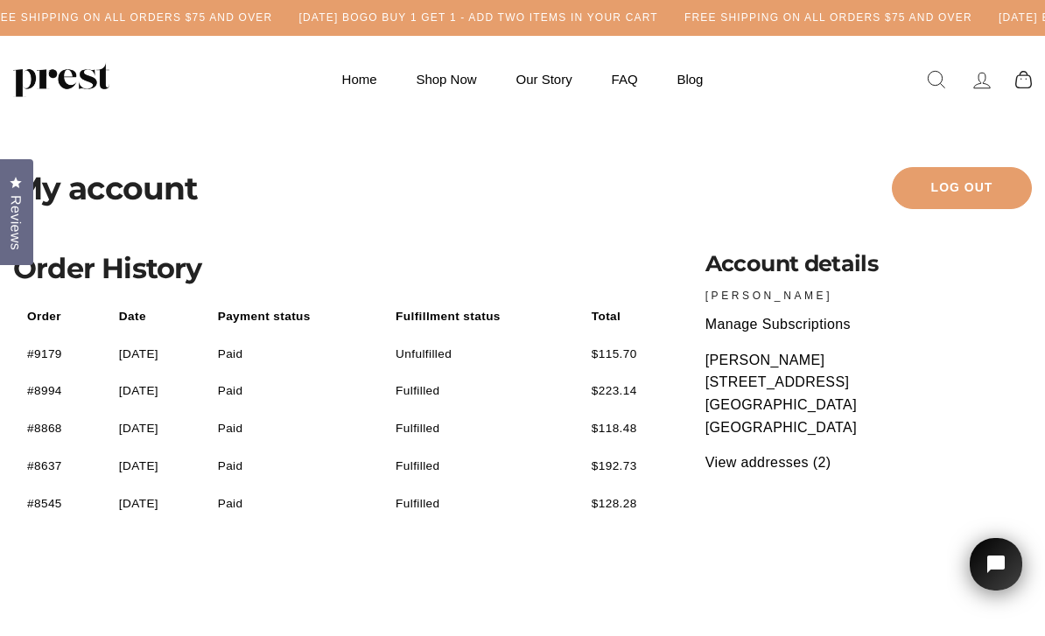
click at [720, 325] on link "Manage Subscriptions" at bounding box center [777, 324] width 145 height 15
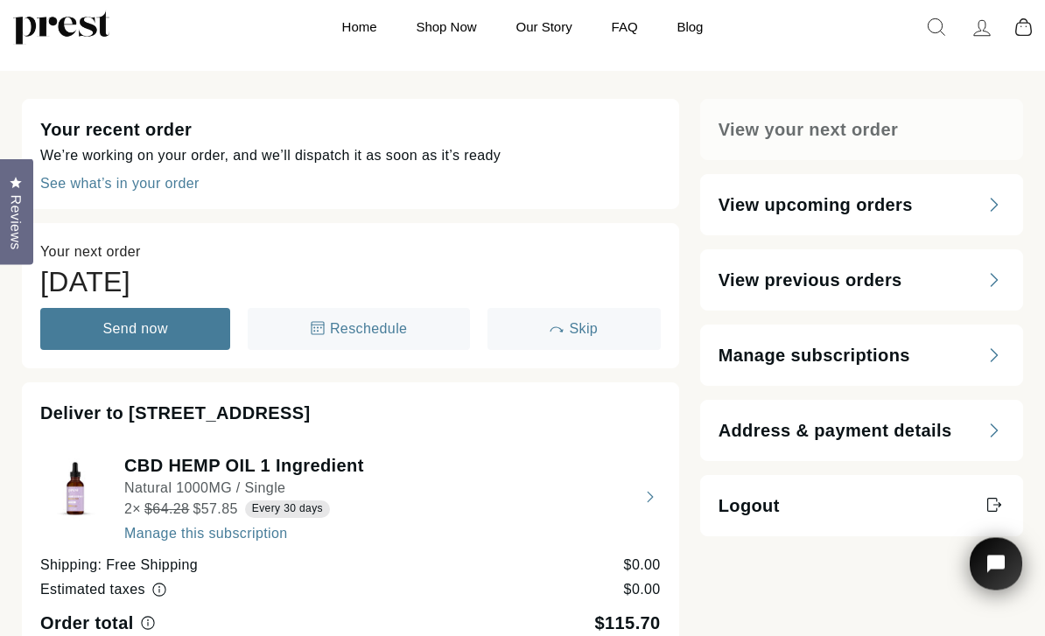
scroll to position [47, 0]
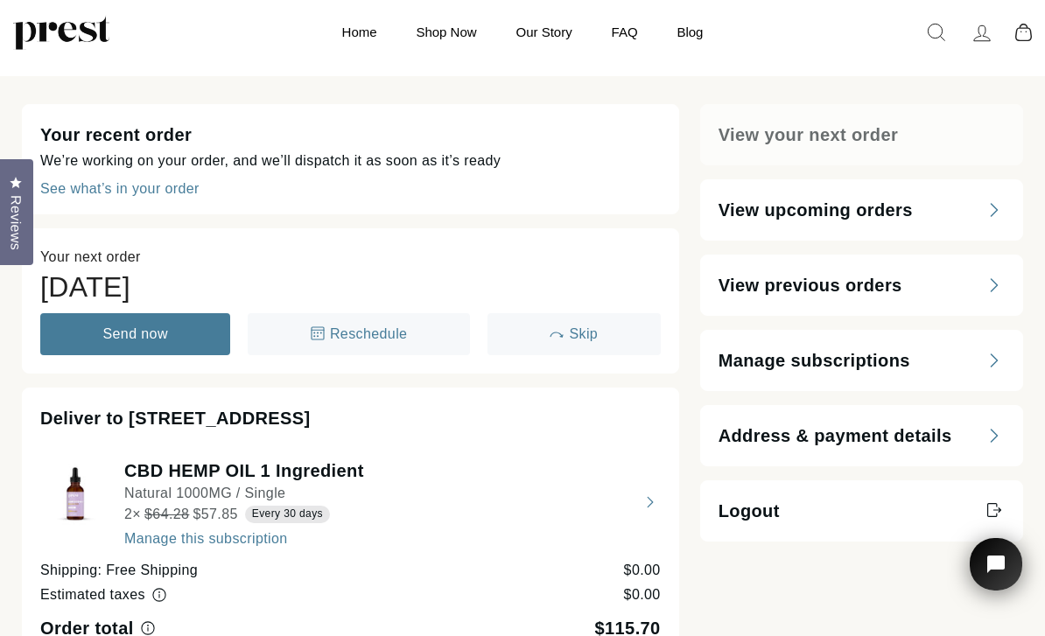
click at [360, 334] on span "Reschedule" at bounding box center [369, 333] width 78 height 15
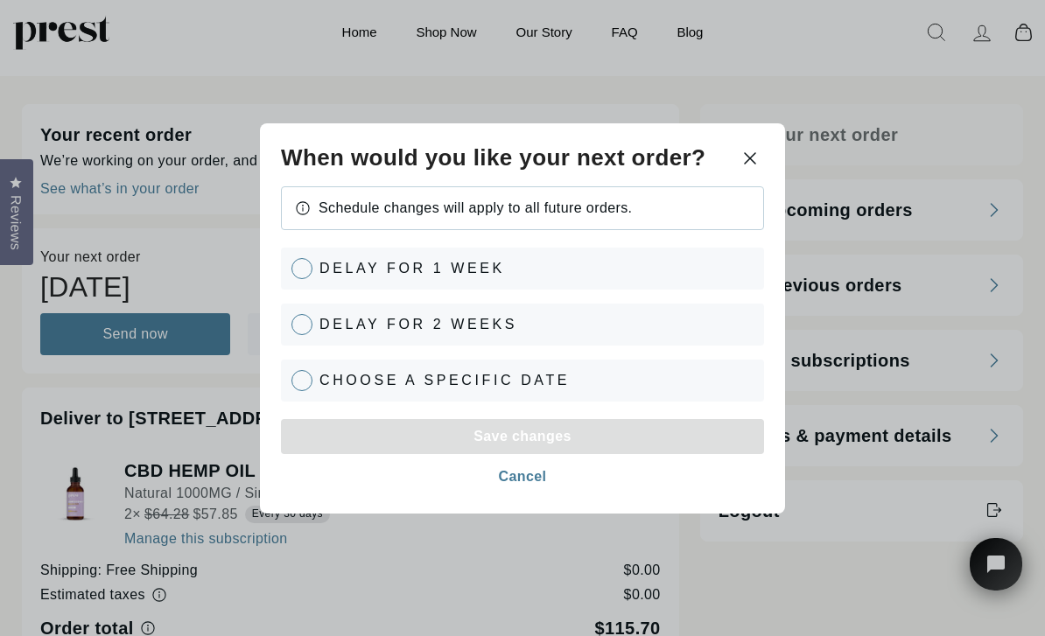
click at [437, 387] on span "Choose a specific date" at bounding box center [444, 379] width 250 height 15
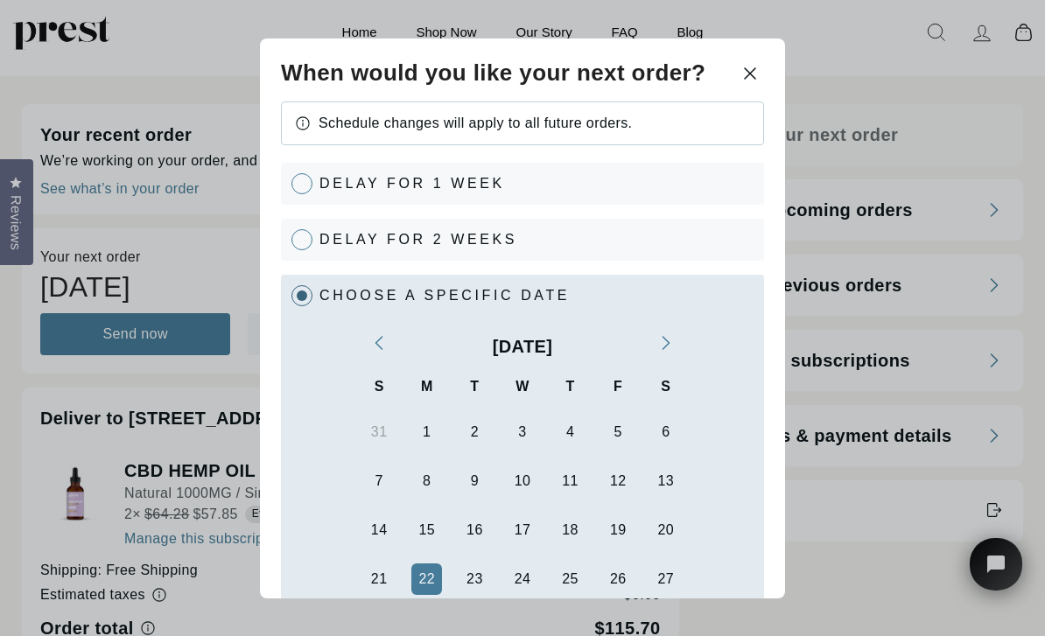
click at [672, 353] on div "Next" at bounding box center [668, 344] width 14 height 17
click at [668, 350] on icon "Next" at bounding box center [665, 343] width 9 height 14
click at [380, 354] on div "Previous" at bounding box center [376, 343] width 21 height 21
click at [518, 592] on div "22" at bounding box center [522, 578] width 27 height 28
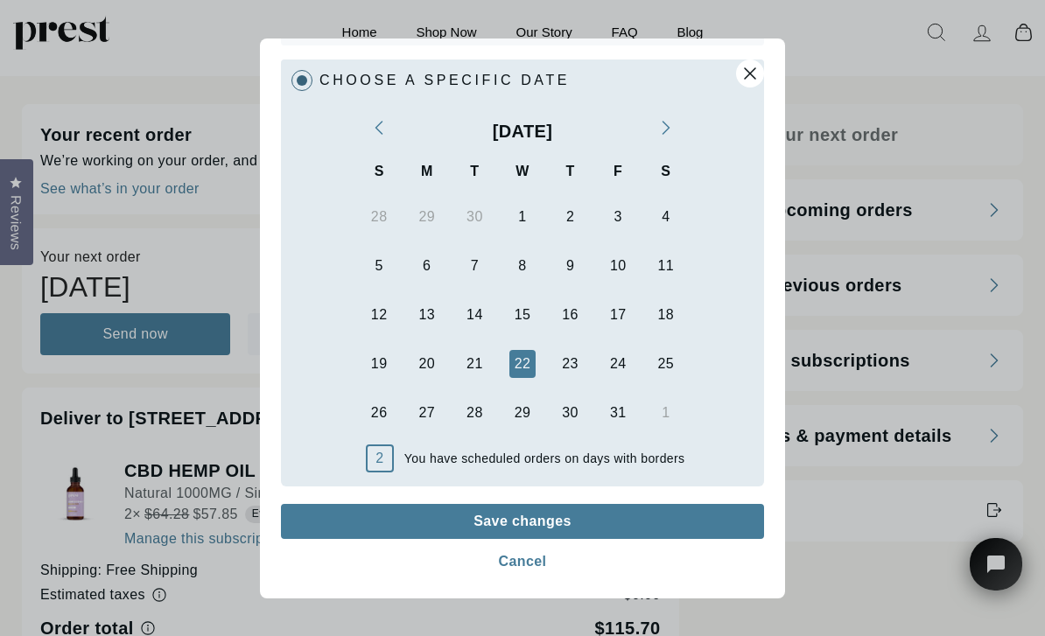
scroll to position [214, 0]
click at [486, 528] on div "Save changes" at bounding box center [522, 521] width 98 height 14
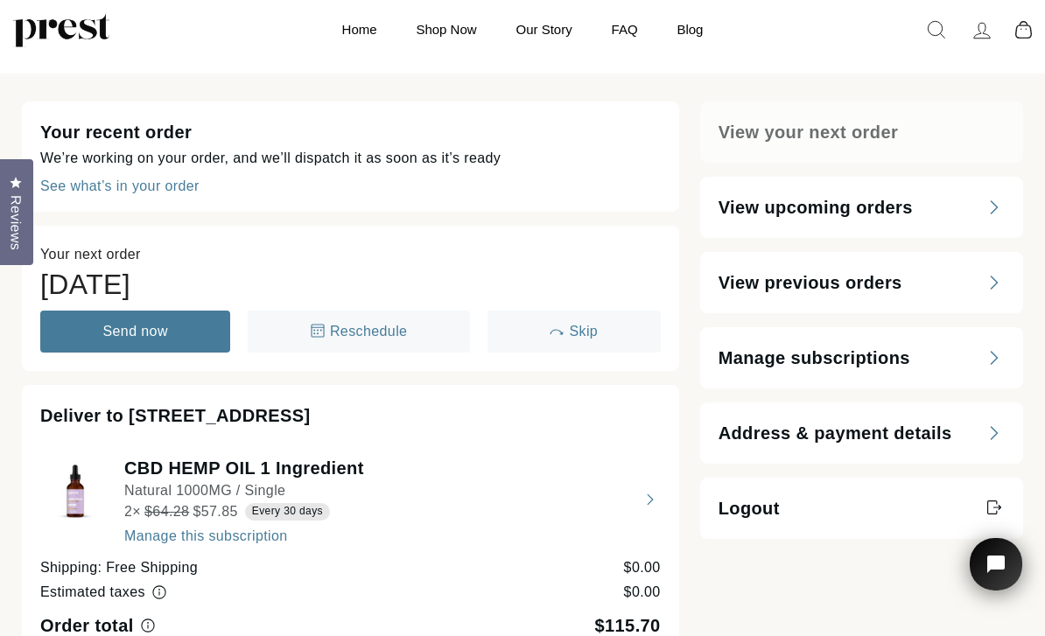
scroll to position [0, 0]
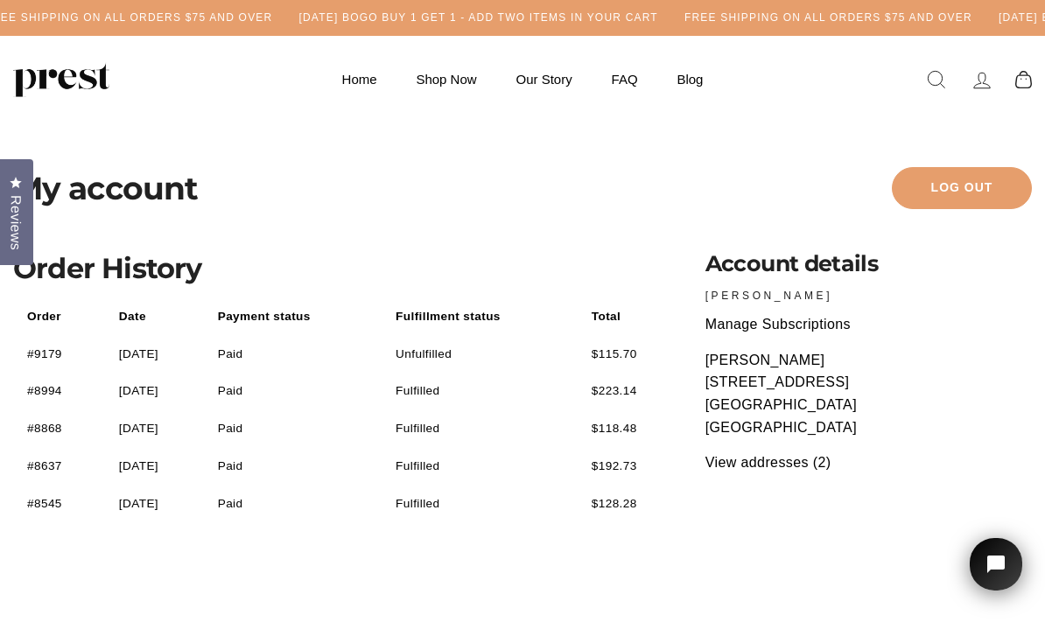
click at [52, 384] on link "#8994" at bounding box center [44, 390] width 35 height 13
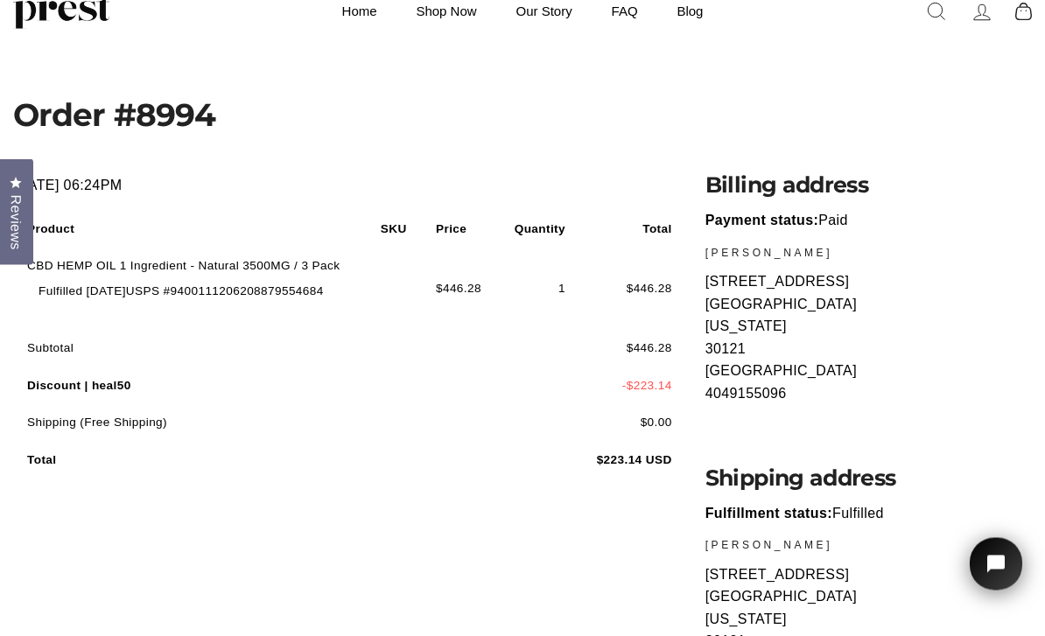
scroll to position [71, 0]
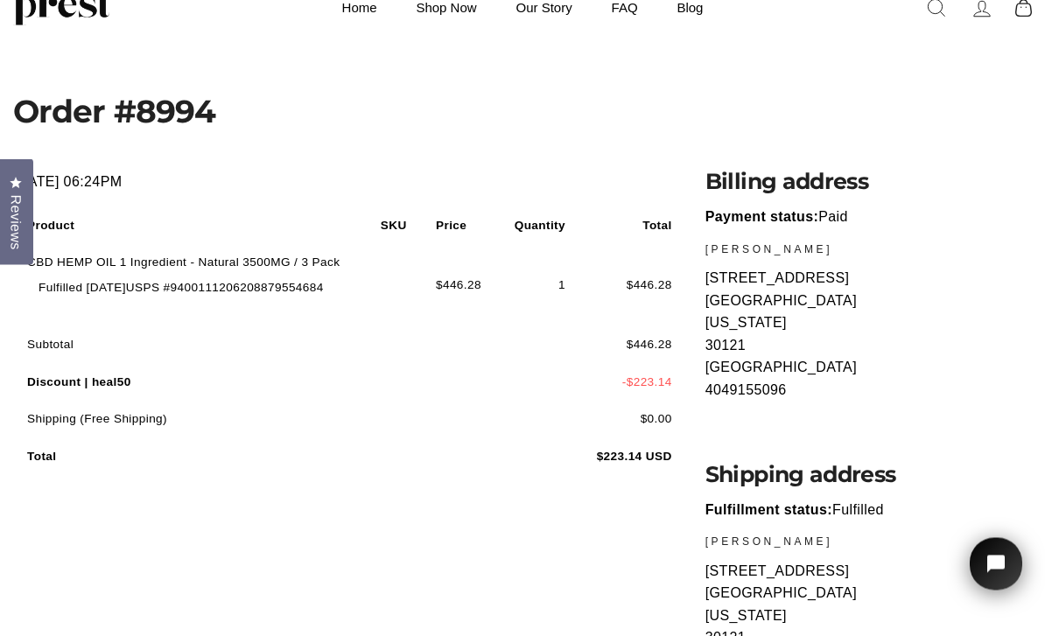
click at [430, 105] on h1 "Order #8994" at bounding box center [522, 111] width 1018 height 31
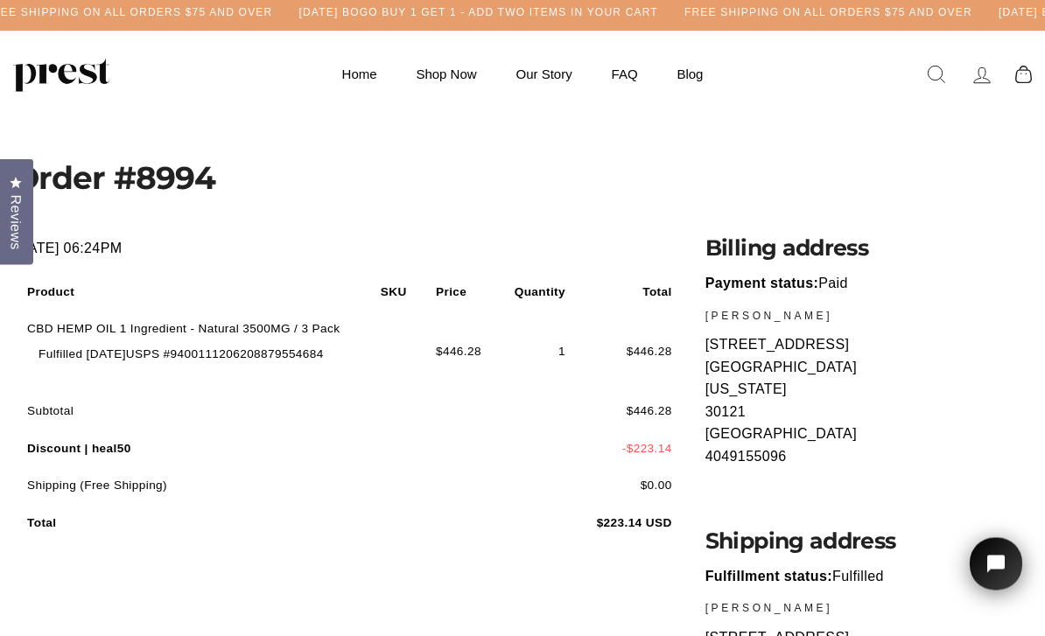
scroll to position [0, 0]
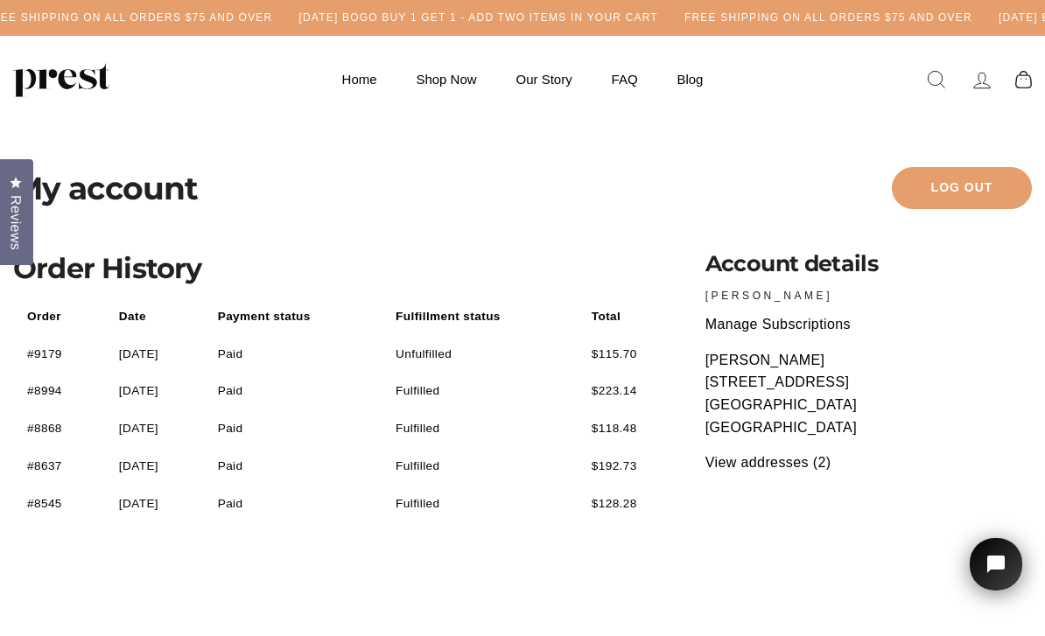
click at [47, 339] on td "#9179" at bounding box center [59, 354] width 91 height 37
click at [59, 347] on link "#9179" at bounding box center [44, 353] width 35 height 13
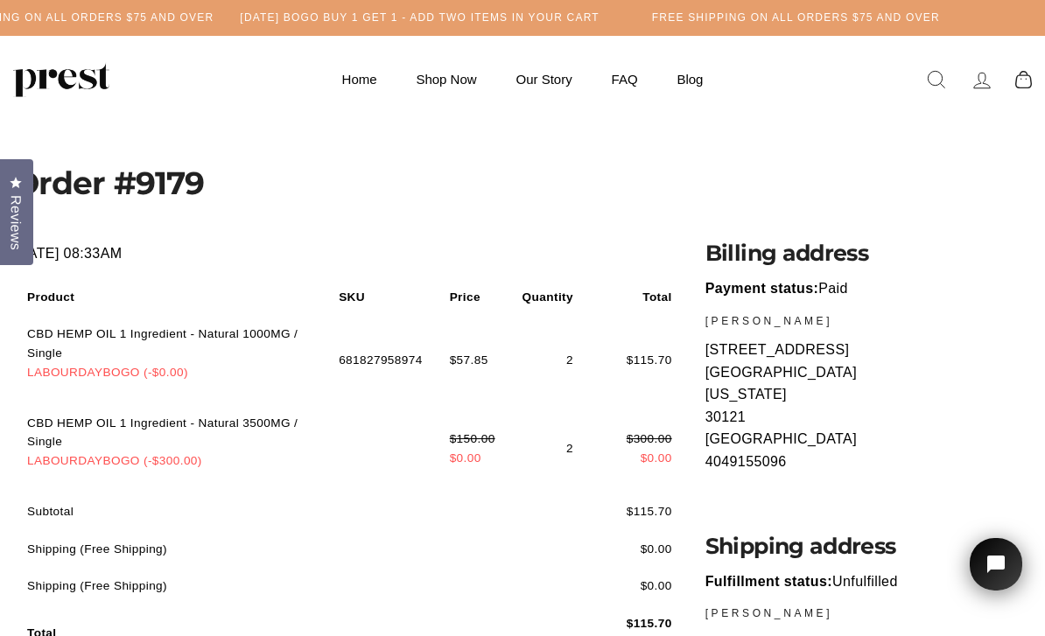
click at [444, 74] on link "Shop Now" at bounding box center [445, 79] width 95 height 34
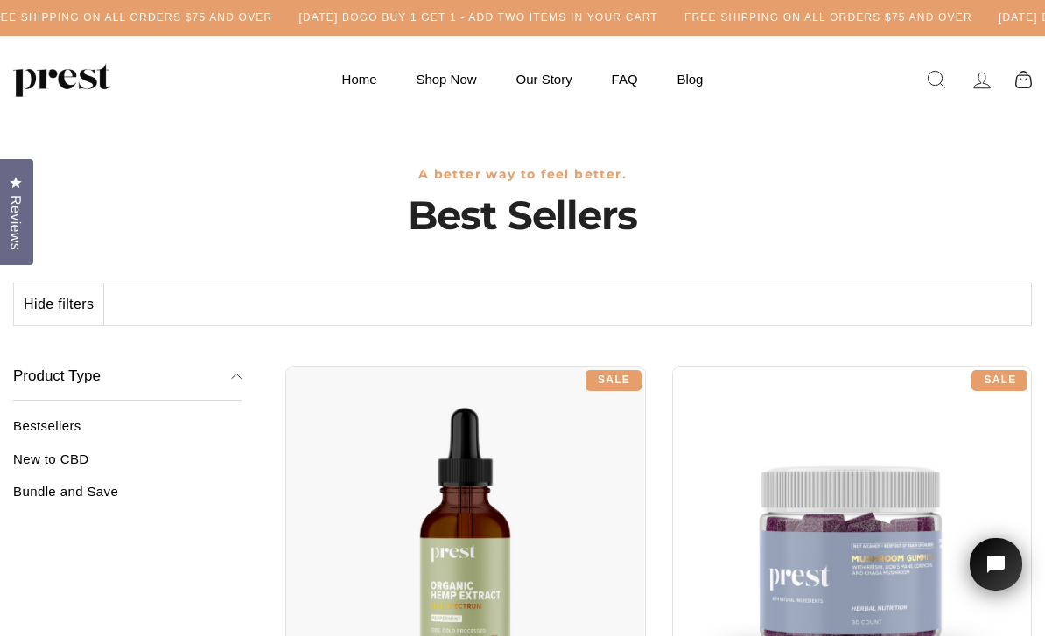
click at [430, 75] on link "Shop Now" at bounding box center [445, 79] width 95 height 34
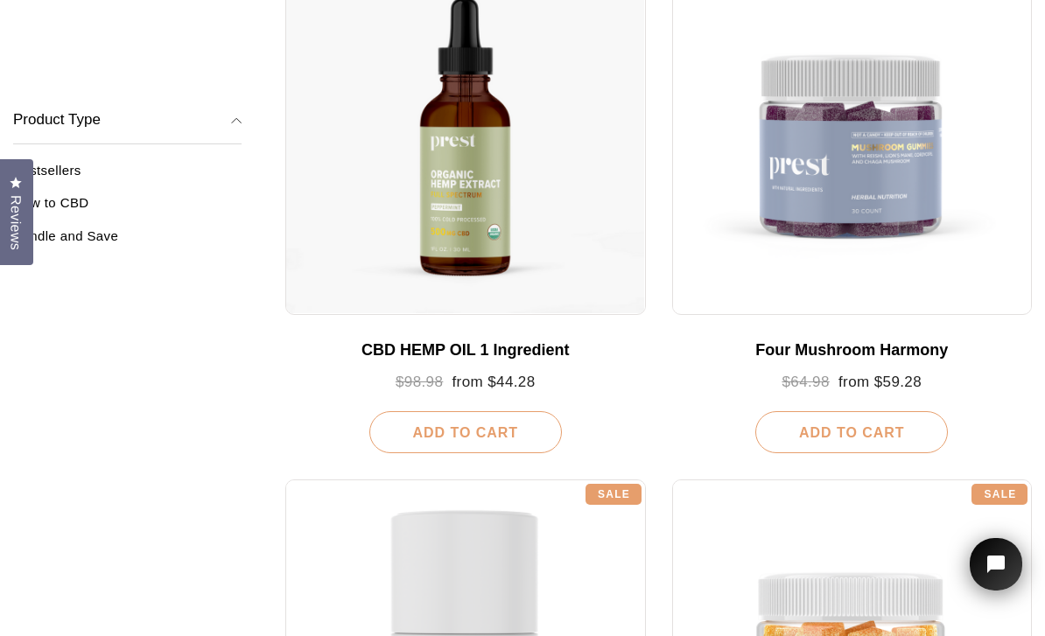
scroll to position [341, 0]
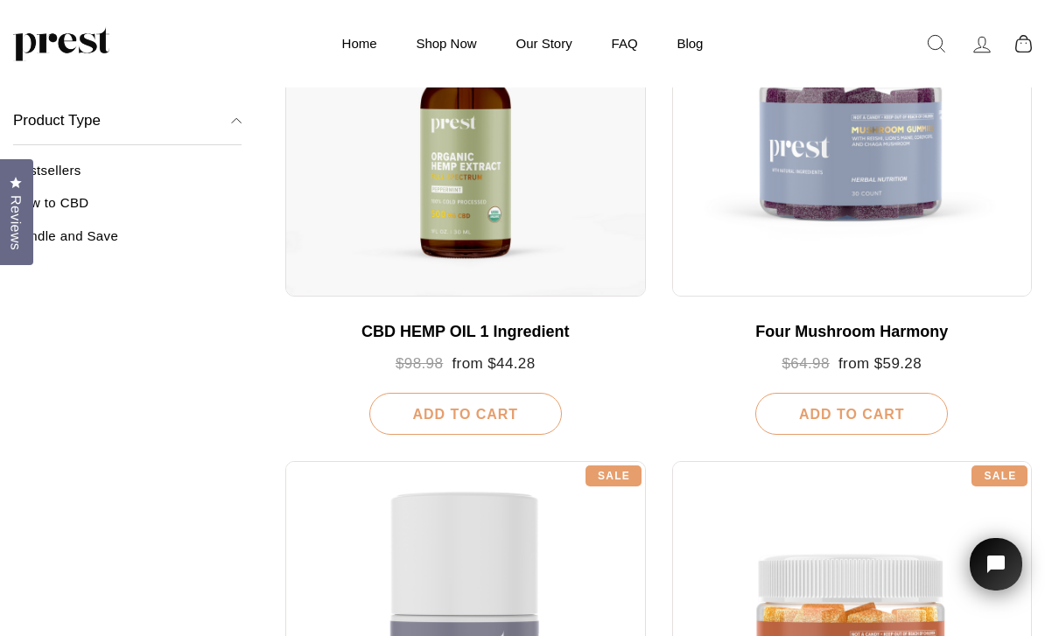
click at [452, 199] on div at bounding box center [465, 116] width 360 height 360
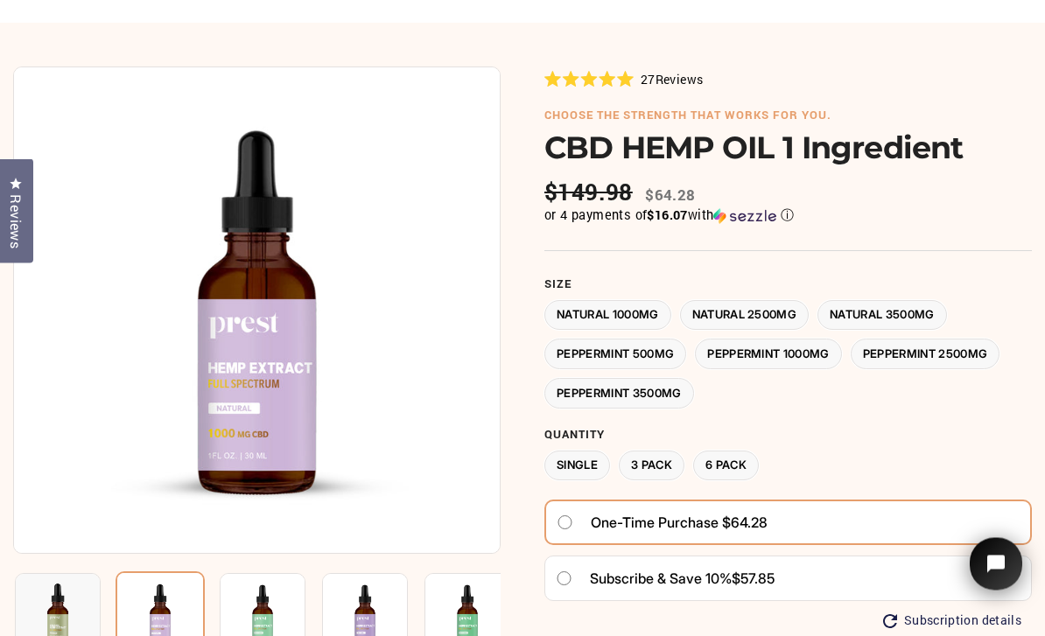
scroll to position [109, 0]
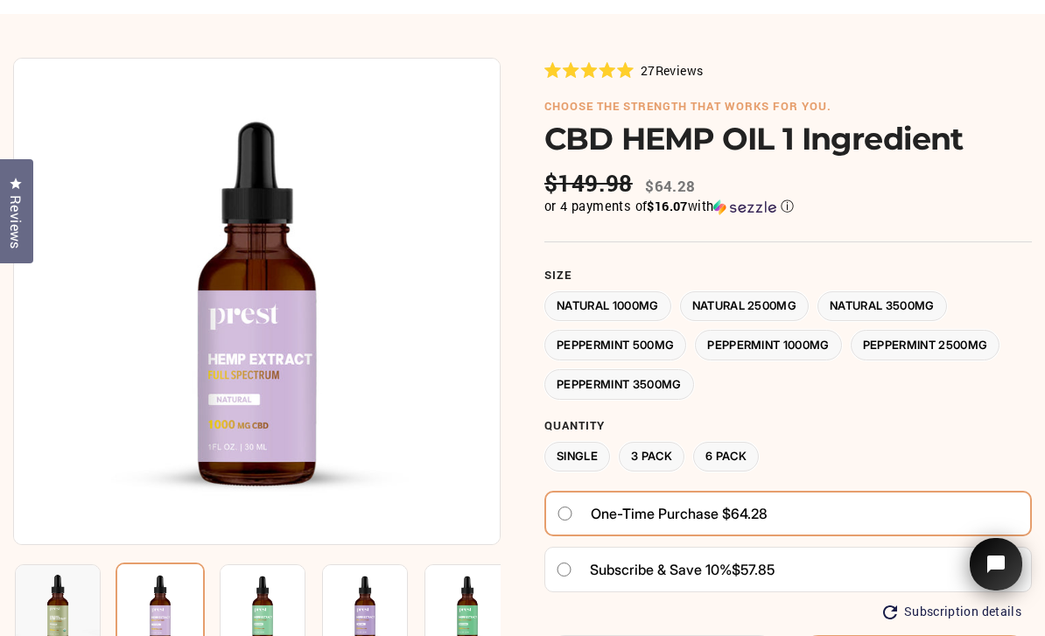
click at [579, 338] on label "Peppermint 500MG" at bounding box center [615, 345] width 142 height 31
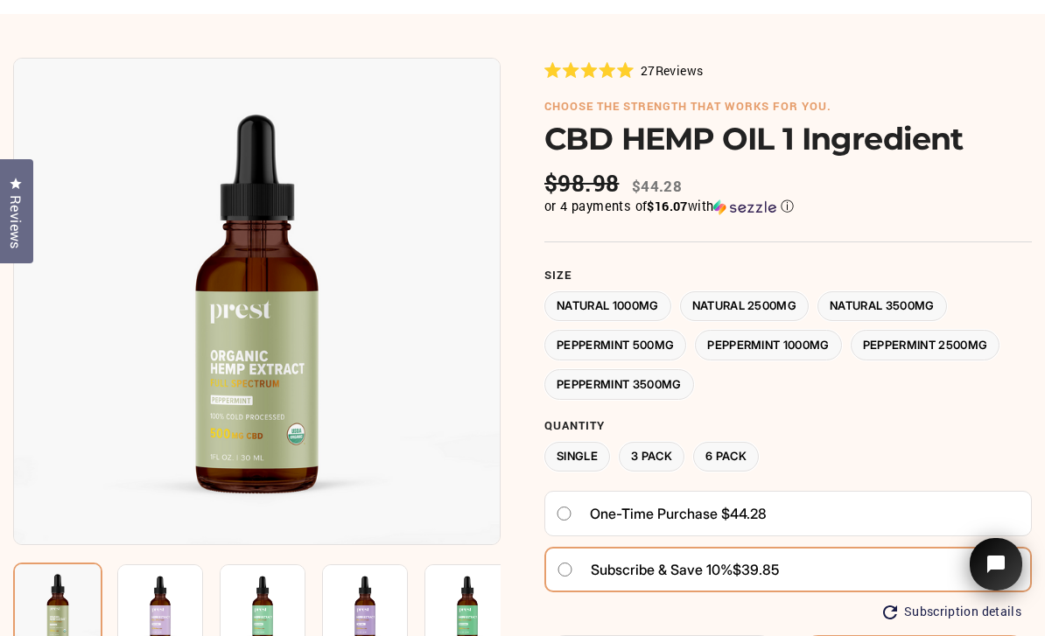
type input "*"
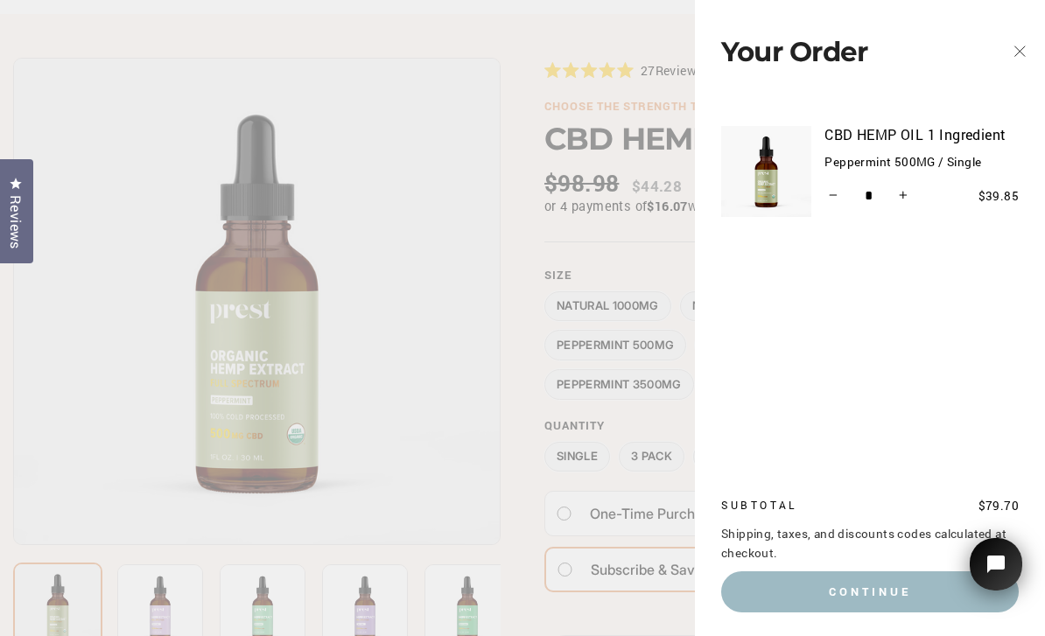
click at [1014, 39] on icon "button" at bounding box center [1019, 51] width 24 height 24
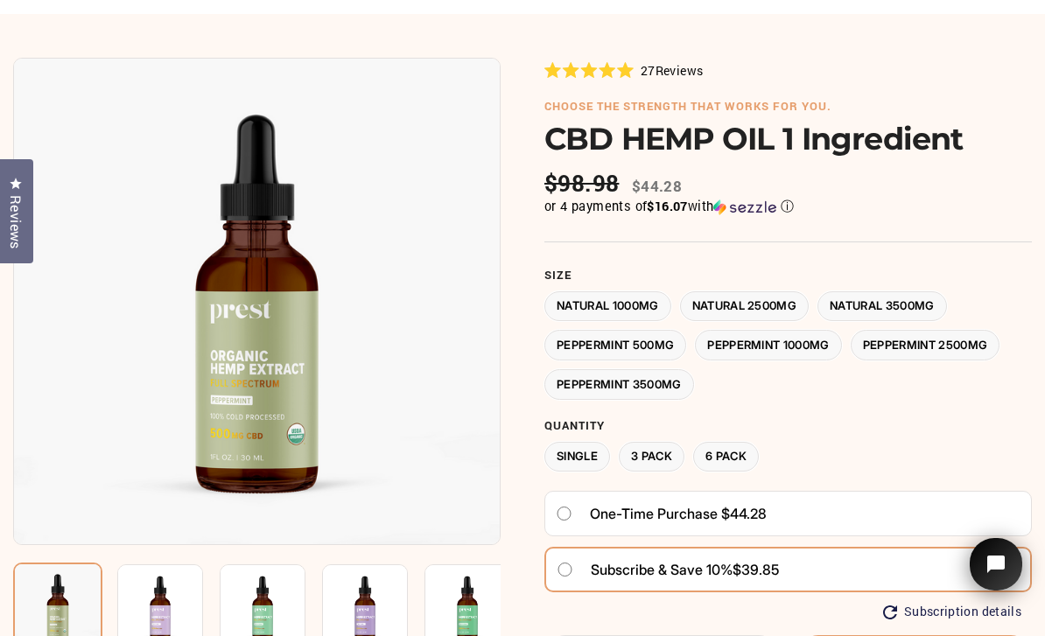
click at [606, 371] on label "Peppermint 3500MG" at bounding box center [619, 384] width 150 height 31
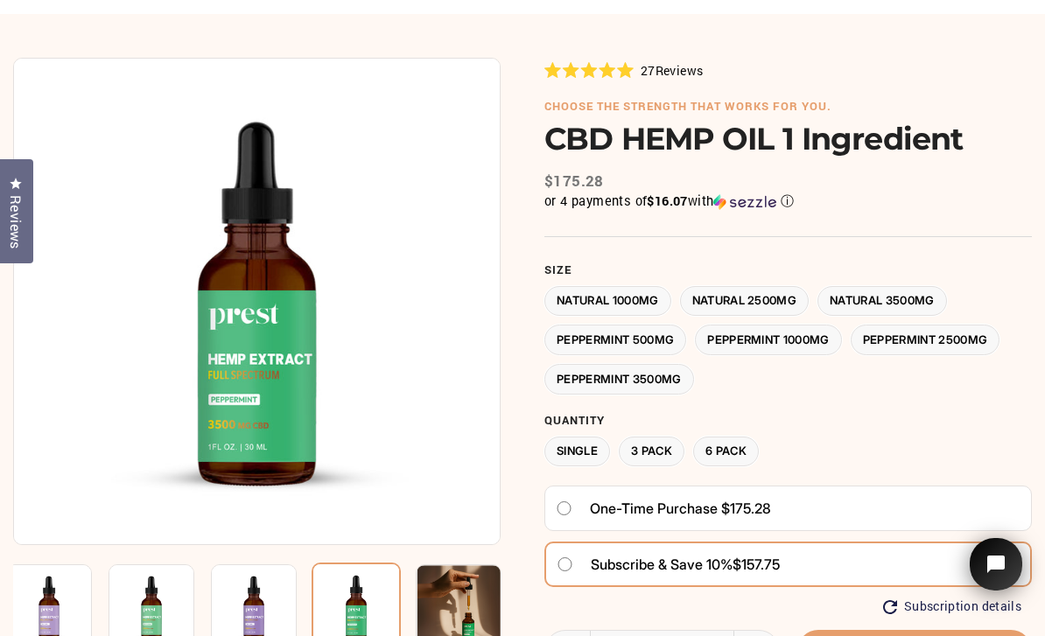
click at [731, 577] on label "Subscribe & save 10% $157.75" at bounding box center [787, 564] width 487 height 45
click at [889, 295] on label "Natural 3500MG" at bounding box center [881, 301] width 129 height 31
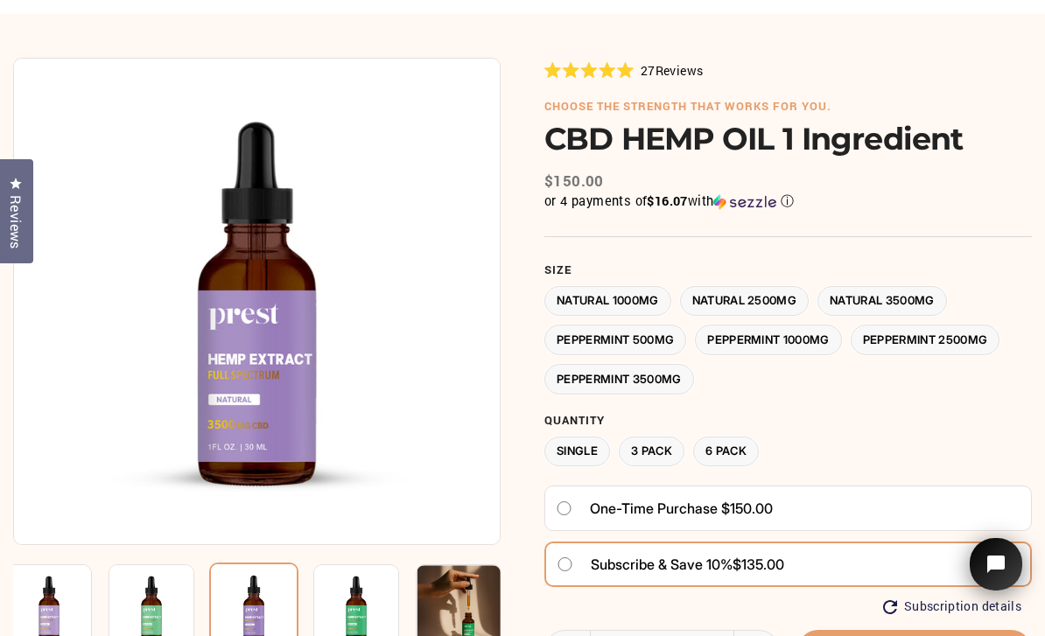
click at [621, 370] on label "Peppermint 3500MG" at bounding box center [619, 379] width 150 height 31
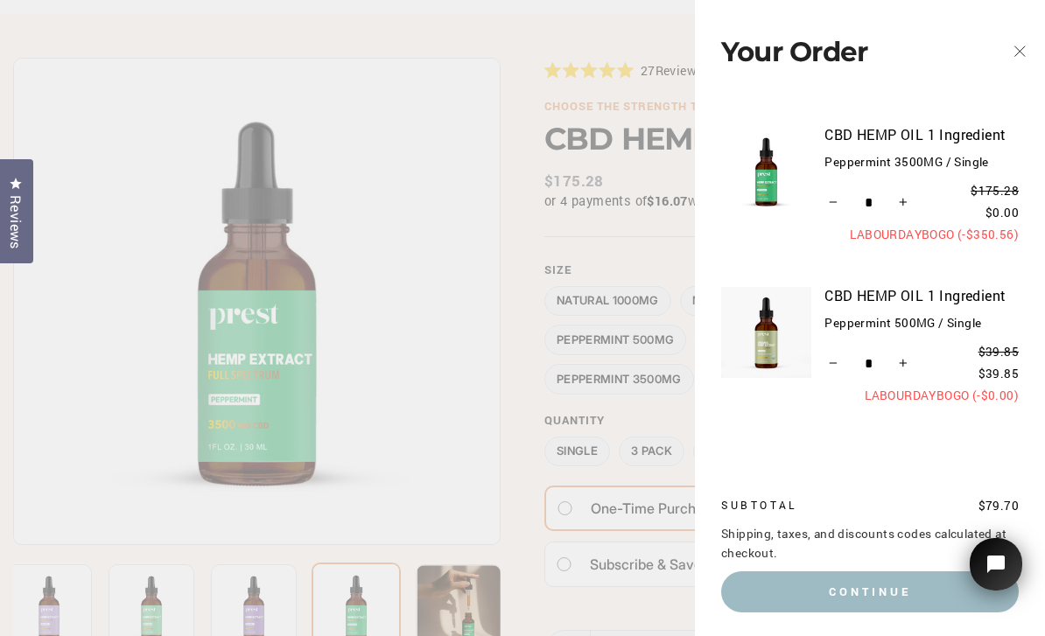
click at [837, 370] on button "−" at bounding box center [833, 364] width 18 height 28
type input "*"
click at [834, 516] on button "−" at bounding box center [833, 518] width 18 height 28
type input "*"
click at [1018, 47] on icon "button" at bounding box center [1019, 51] width 24 height 24
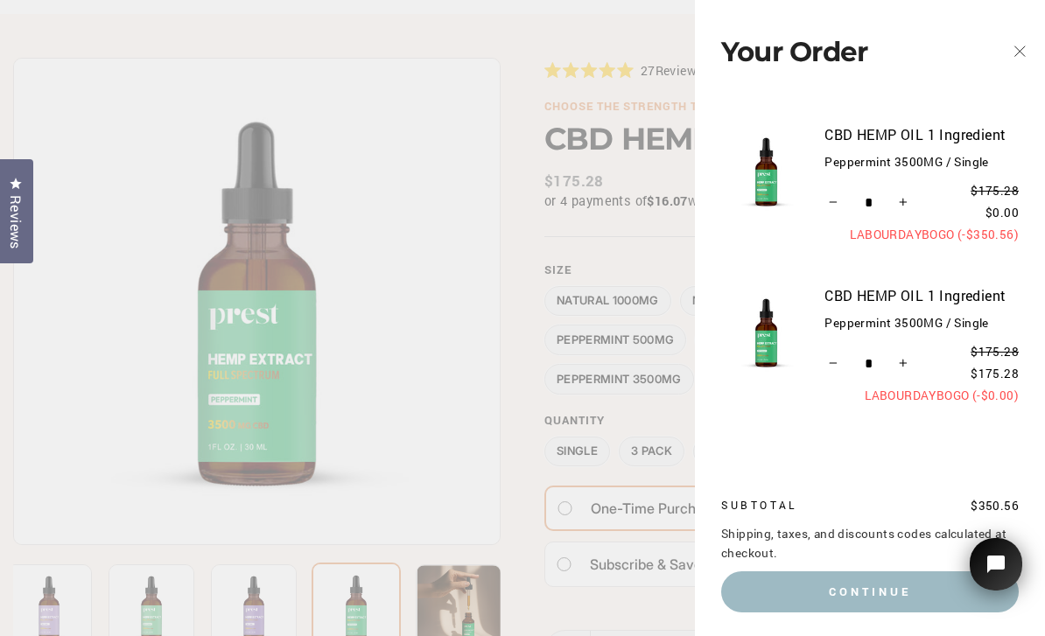
click at [829, 365] on button "−" at bounding box center [833, 364] width 18 height 28
type input "*"
click at [829, 359] on icon "Reduce item quantity by one" at bounding box center [833, 363] width 9 height 9
type input "*"
click at [1020, 54] on icon "button" at bounding box center [1019, 51] width 24 height 24
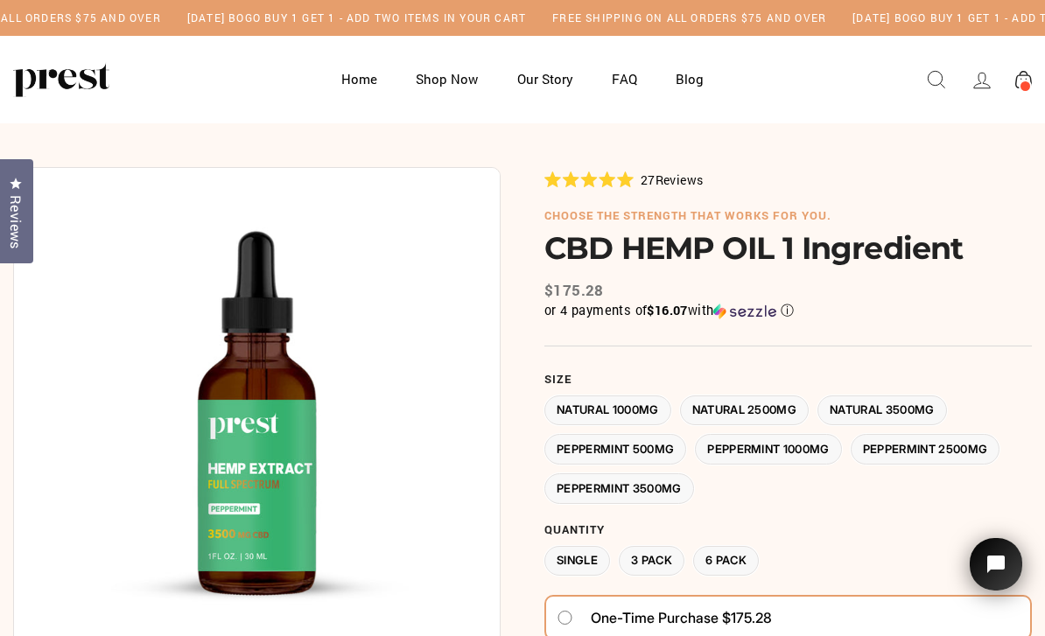
click at [1025, 80] on span at bounding box center [1024, 86] width 13 height 13
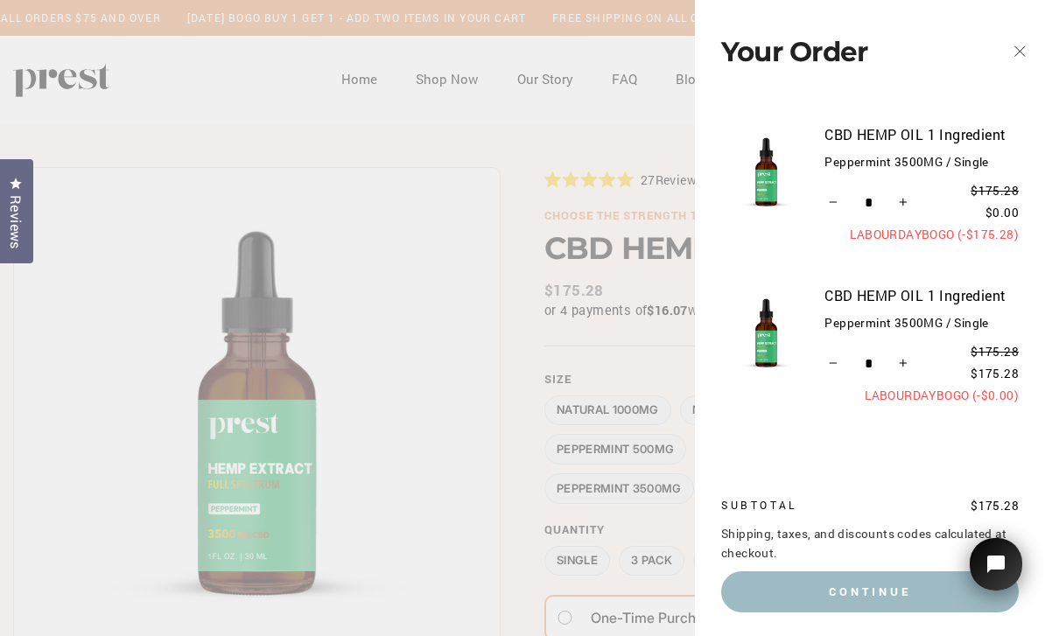
click at [836, 359] on icon "Reduce item quantity by one" at bounding box center [833, 363] width 9 height 9
type input "*"
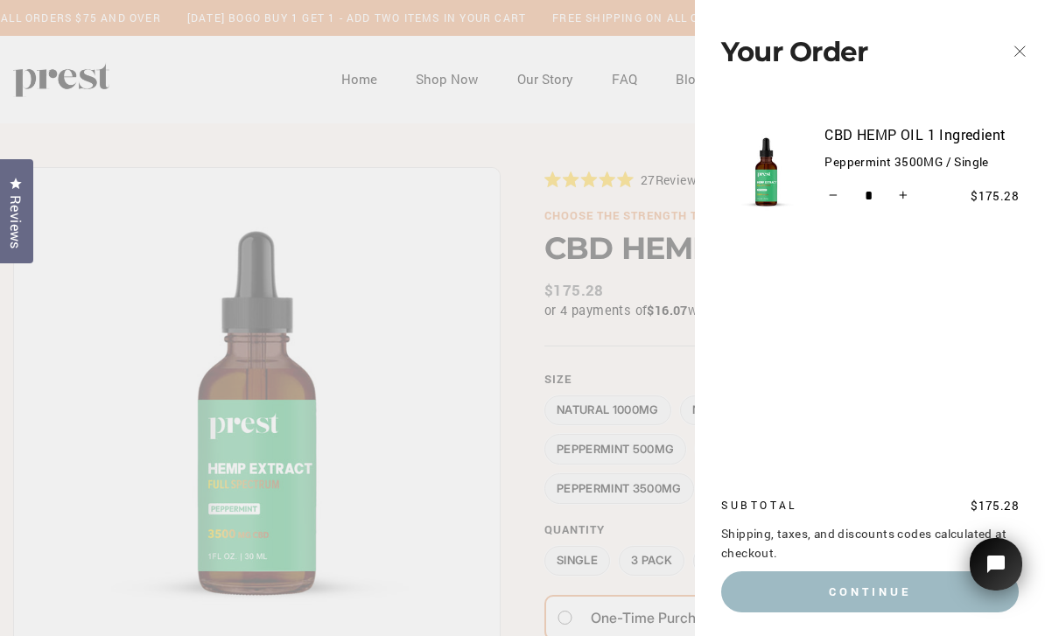
click at [834, 192] on icon "Reduce item quantity by one" at bounding box center [833, 195] width 9 height 9
type input "*"
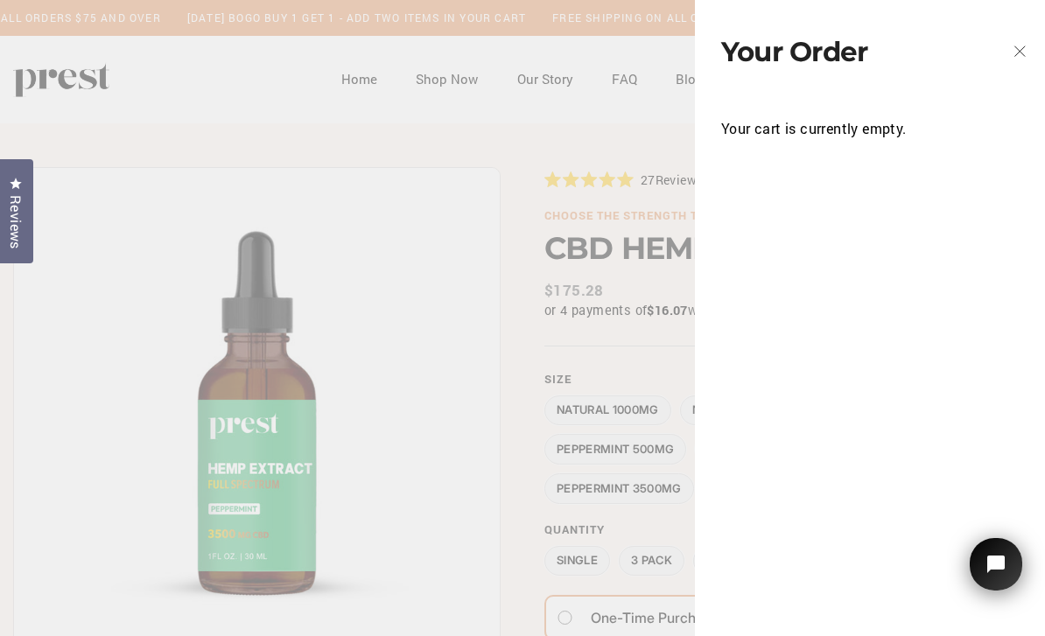
click at [1018, 56] on icon "button" at bounding box center [1019, 51] width 24 height 24
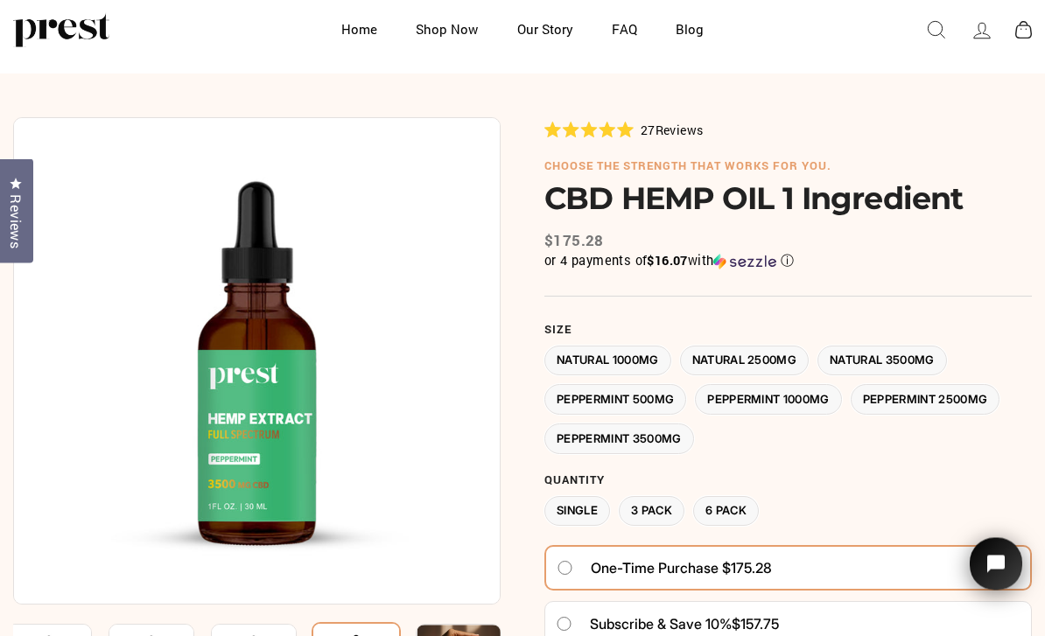
scroll to position [50, 0]
click at [805, 395] on label "Peppermint 1000MG" at bounding box center [768, 399] width 147 height 31
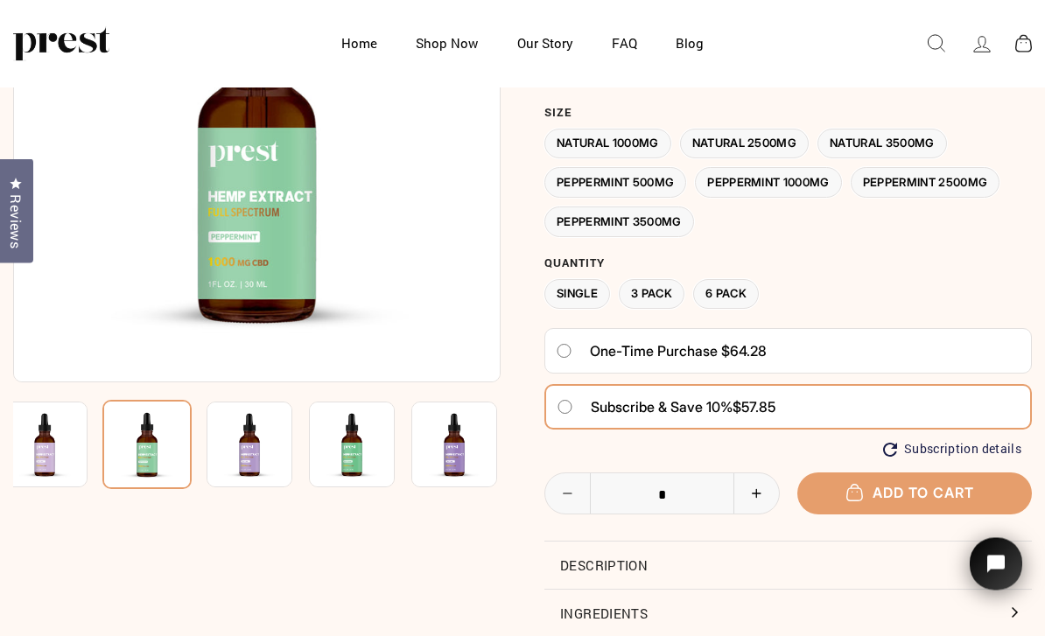
click at [958, 486] on button "Add to cart" at bounding box center [914, 493] width 235 height 41
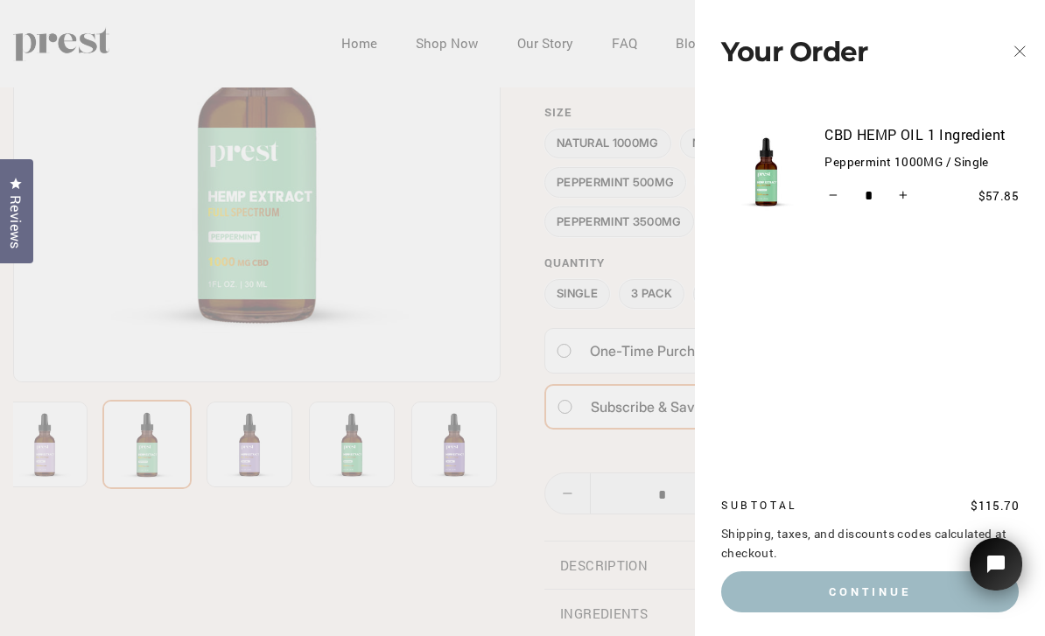
click at [996, 54] on button "Close cart" at bounding box center [1019, 51] width 51 height 83
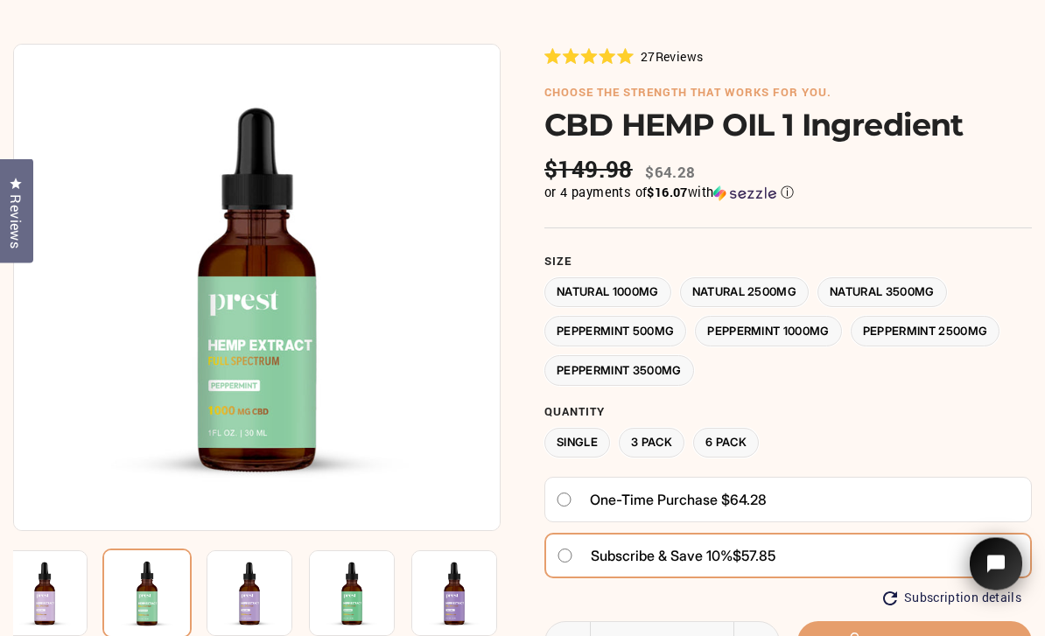
scroll to position [130, 0]
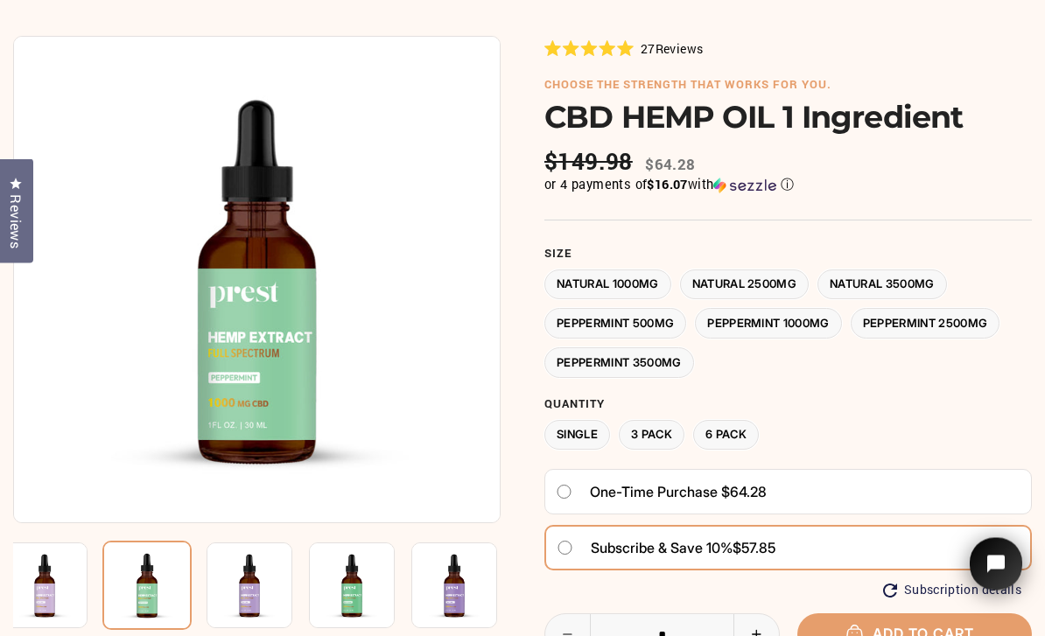
click at [674, 352] on label "Peppermint 3500MG" at bounding box center [619, 363] width 150 height 31
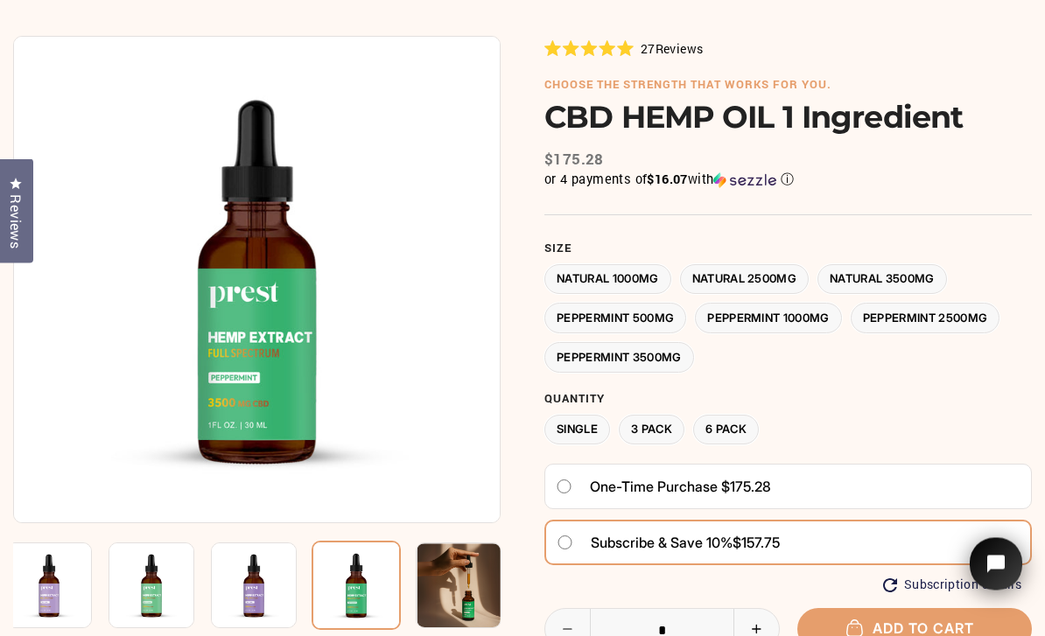
scroll to position [131, 0]
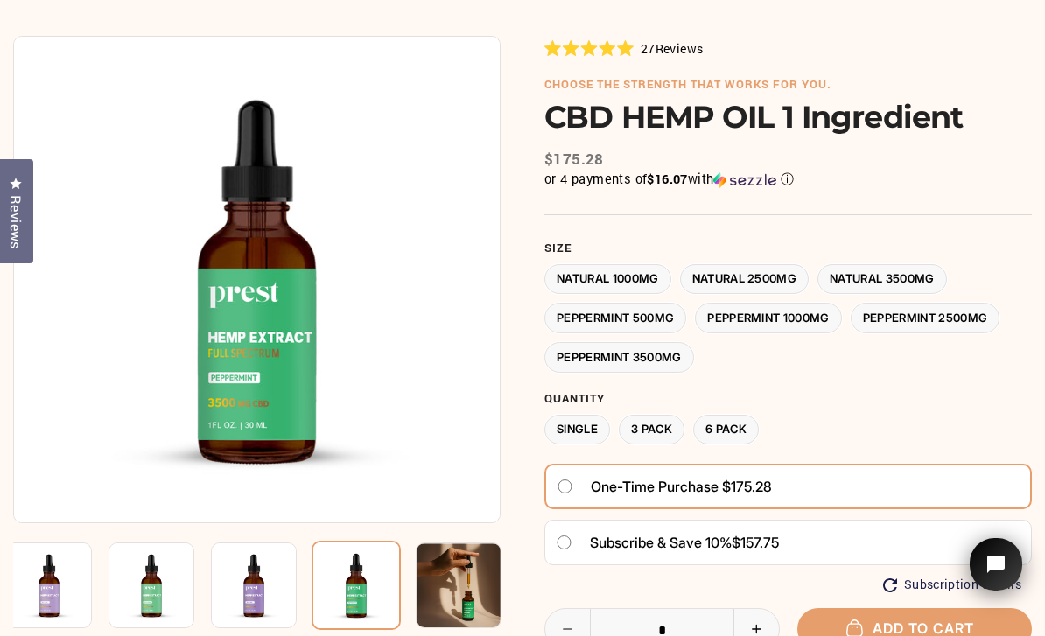
click at [925, 619] on span "Add to cart" at bounding box center [914, 627] width 119 height 17
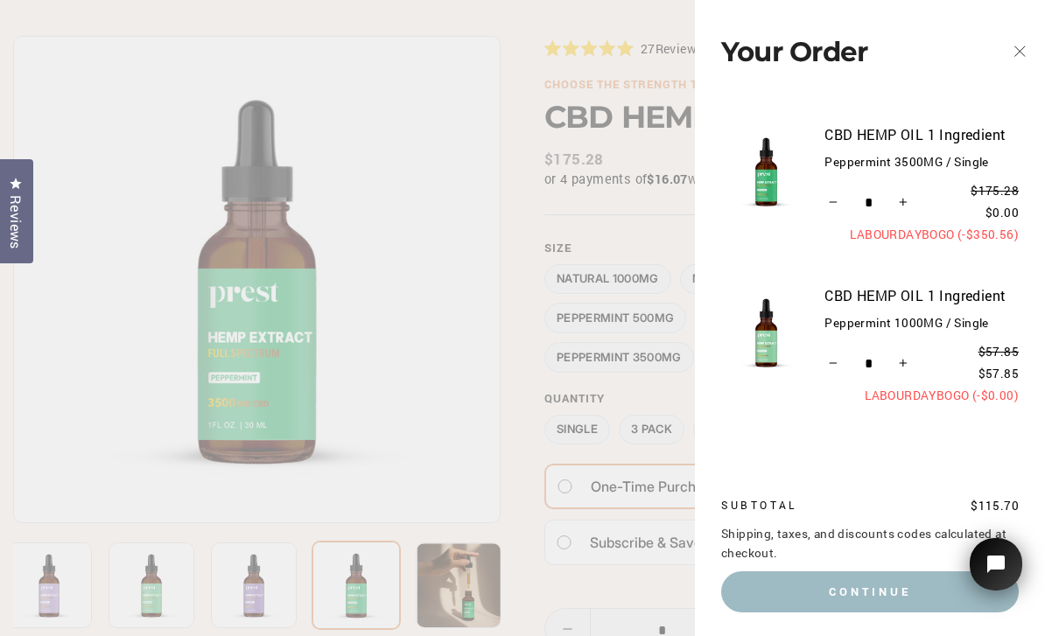
click at [903, 360] on icon "Increase item quantity by one" at bounding box center [903, 364] width 8 height 8
type input "*"
click at [907, 194] on button "+" at bounding box center [902, 203] width 18 height 28
type input "*"
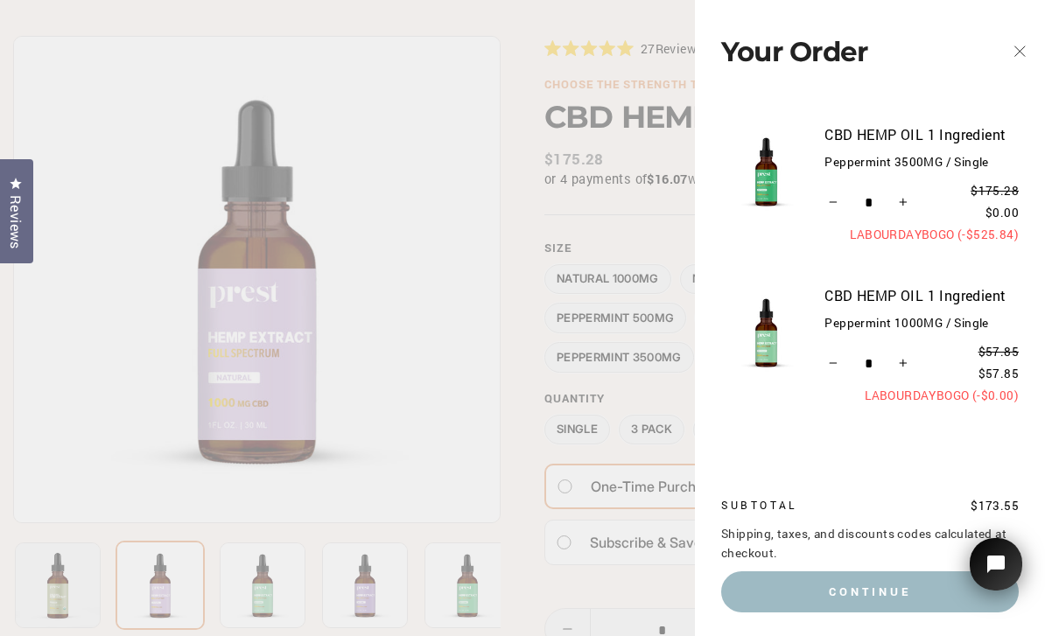
scroll to position [6, 0]
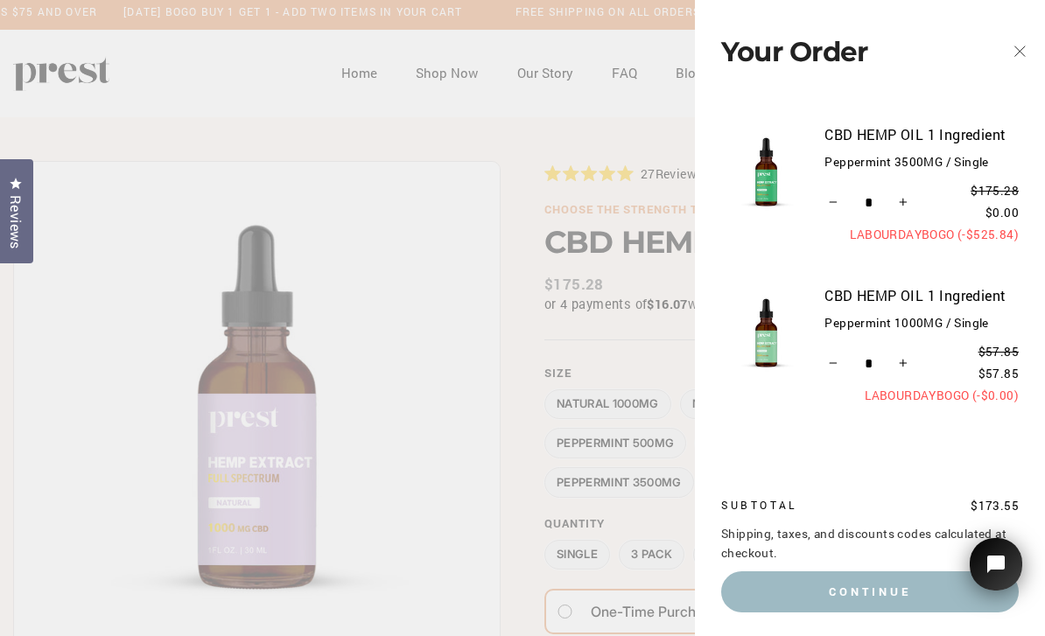
click at [1019, 51] on icon "button" at bounding box center [1019, 51] width 10 height 10
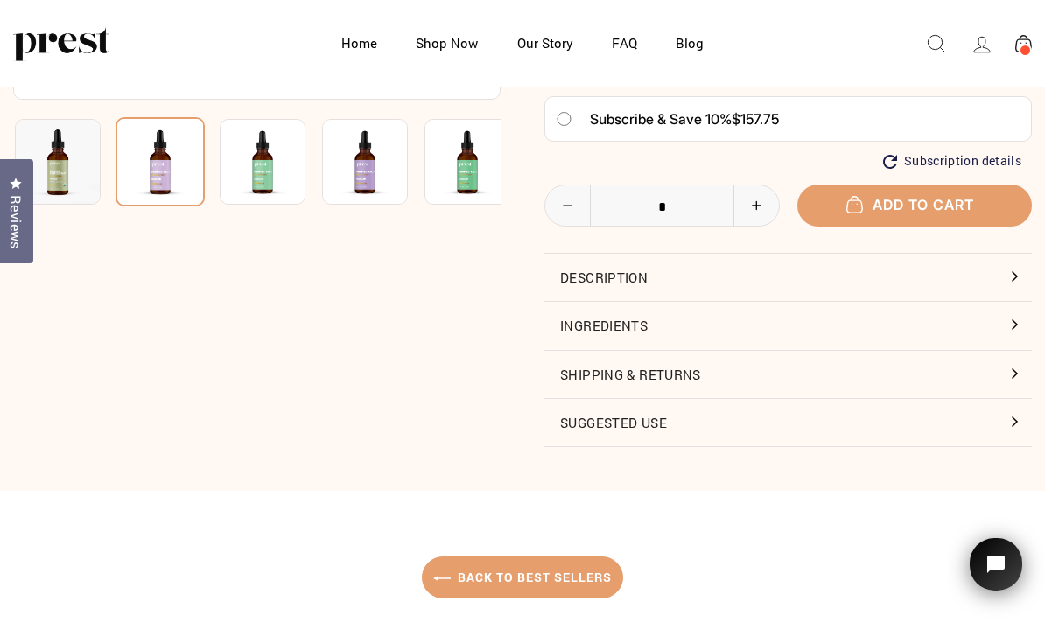
scroll to position [466, 0]
click at [717, 417] on button "Suggested Use" at bounding box center [787, 423] width 487 height 47
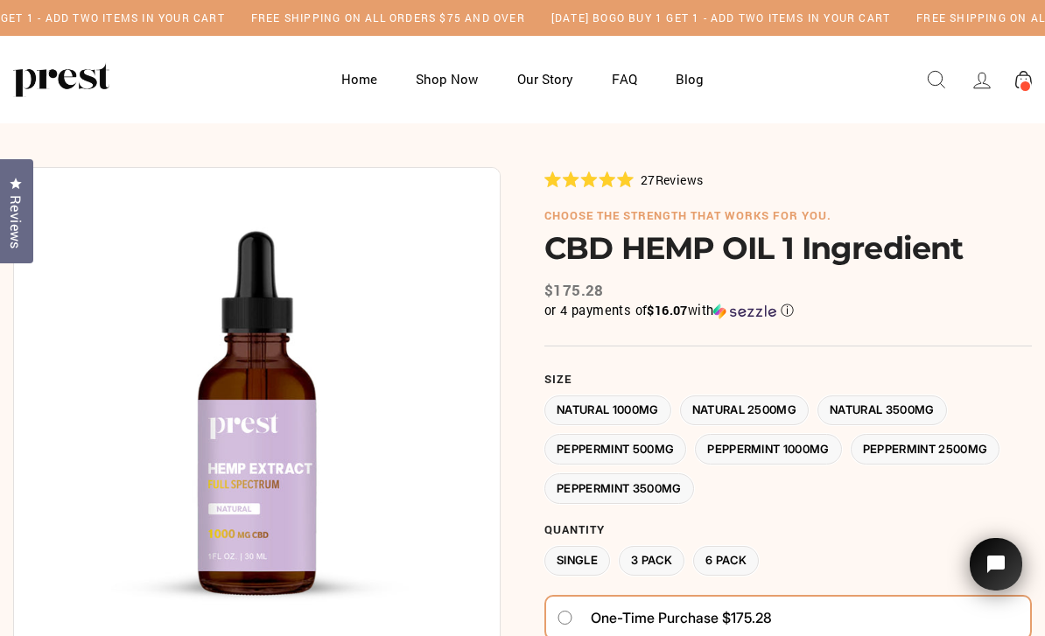
scroll to position [27, 0]
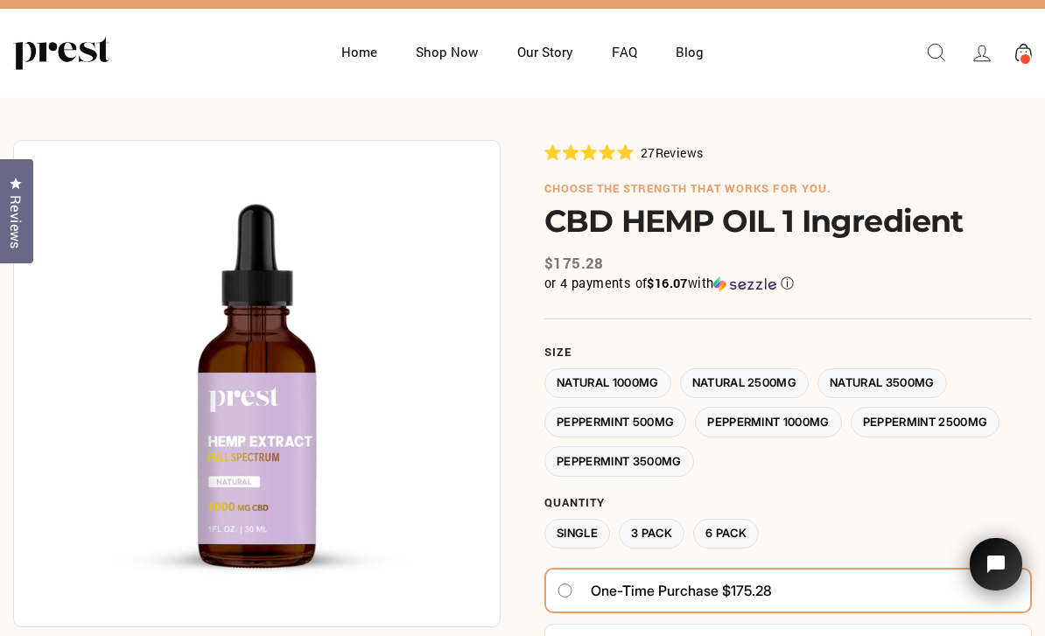
click at [925, 379] on label "Natural 3500MG" at bounding box center [881, 383] width 129 height 31
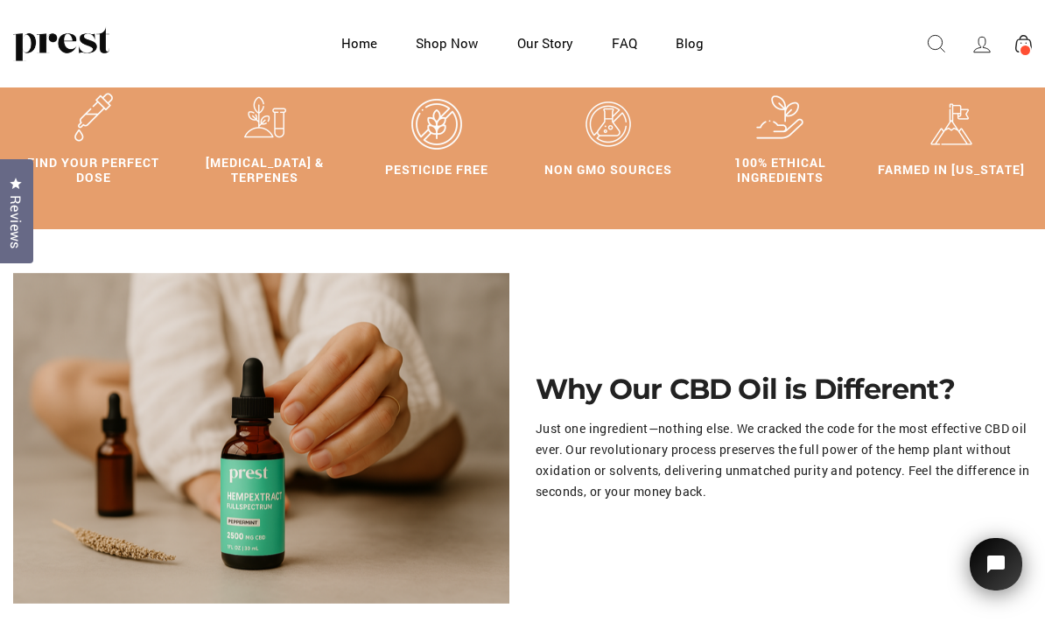
scroll to position [1346, 0]
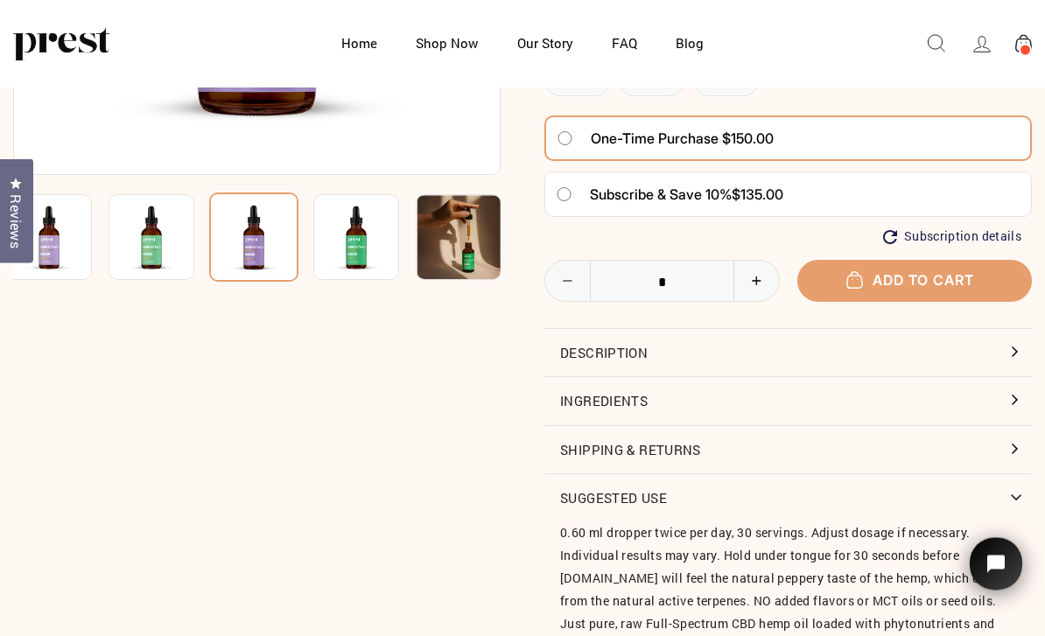
click at [879, 384] on button "Ingredients" at bounding box center [787, 401] width 487 height 47
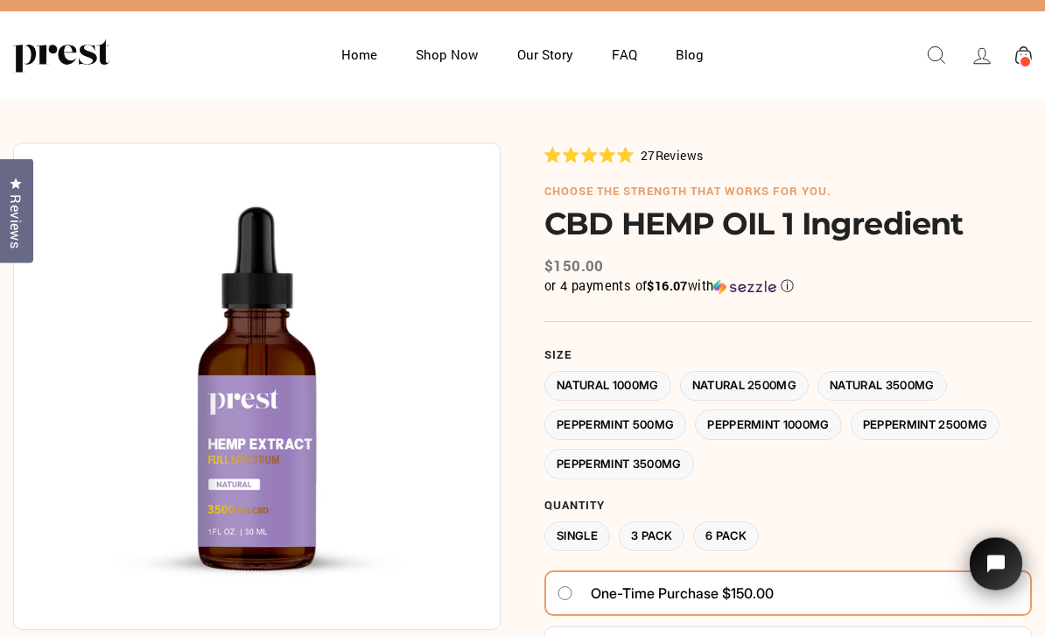
scroll to position [0, 0]
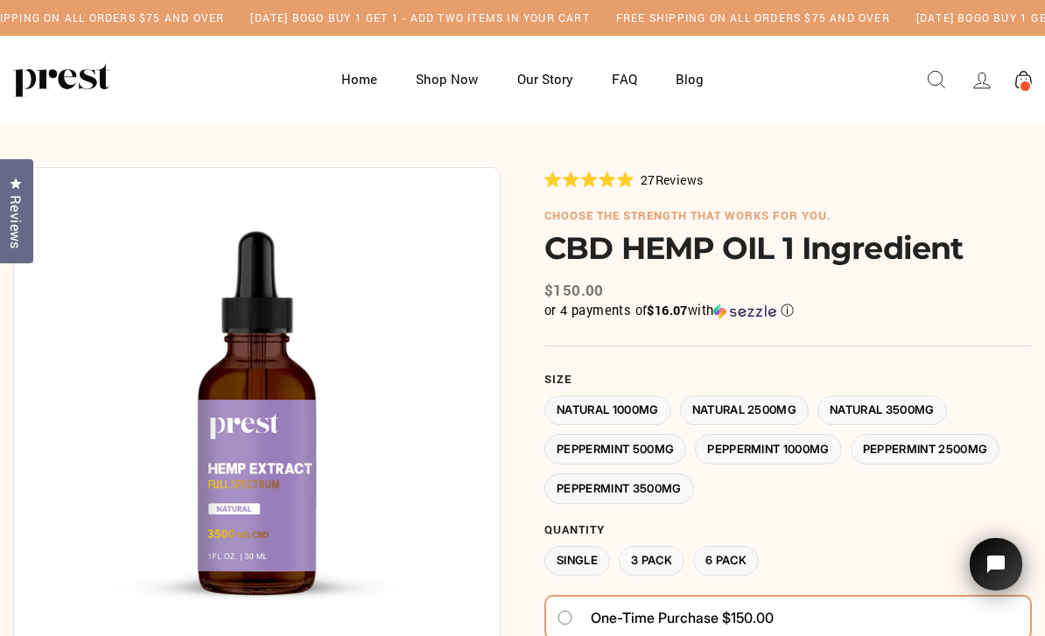
click at [627, 80] on link "FAQ" at bounding box center [624, 79] width 60 height 34
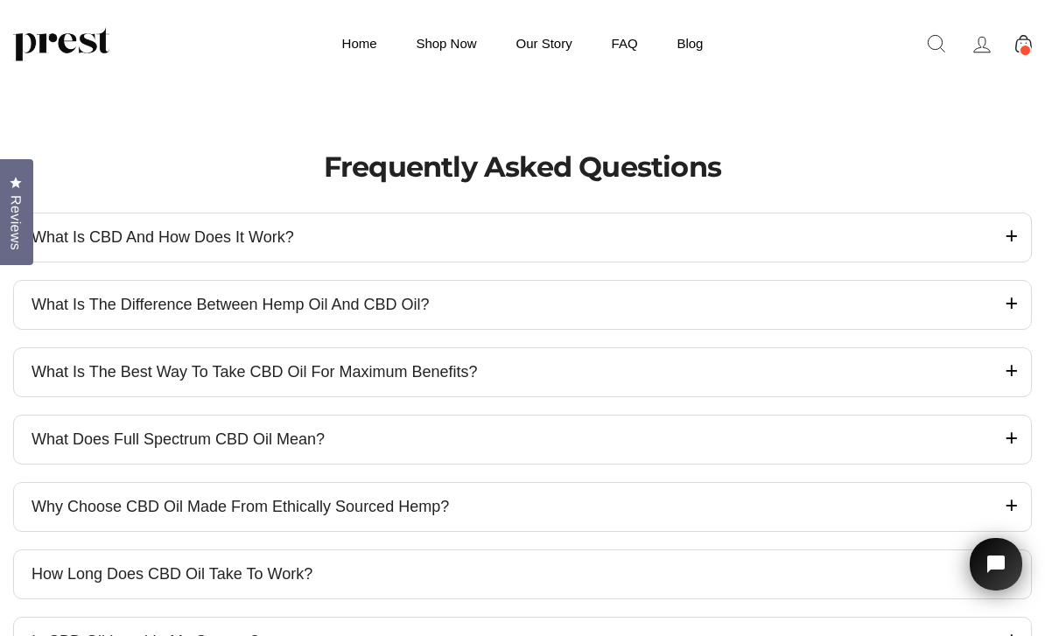
scroll to position [316, 0]
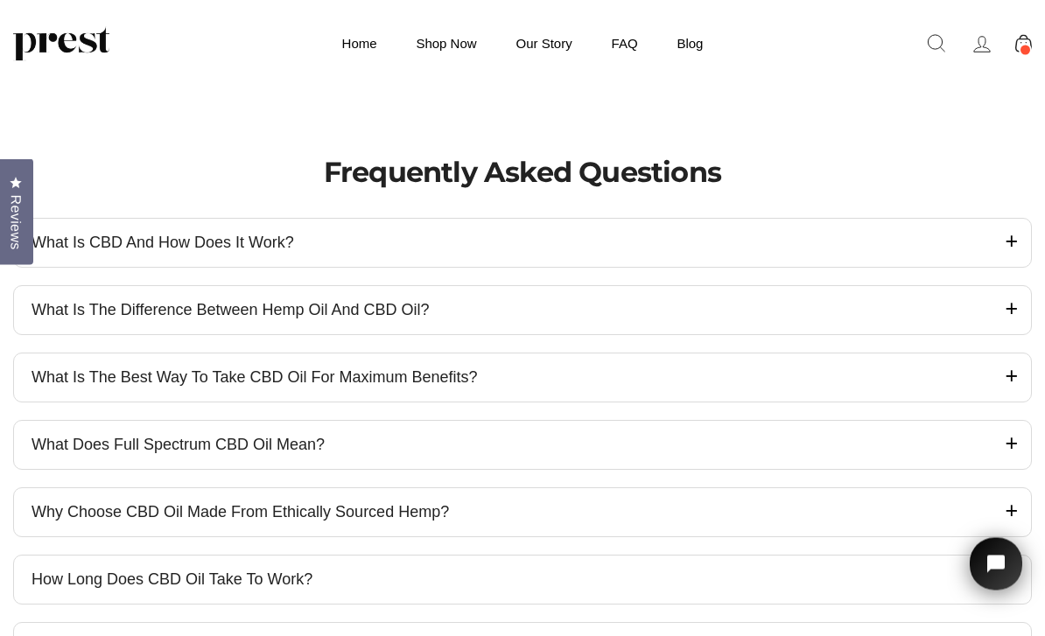
click at [1015, 253] on icon at bounding box center [1010, 242] width 13 height 22
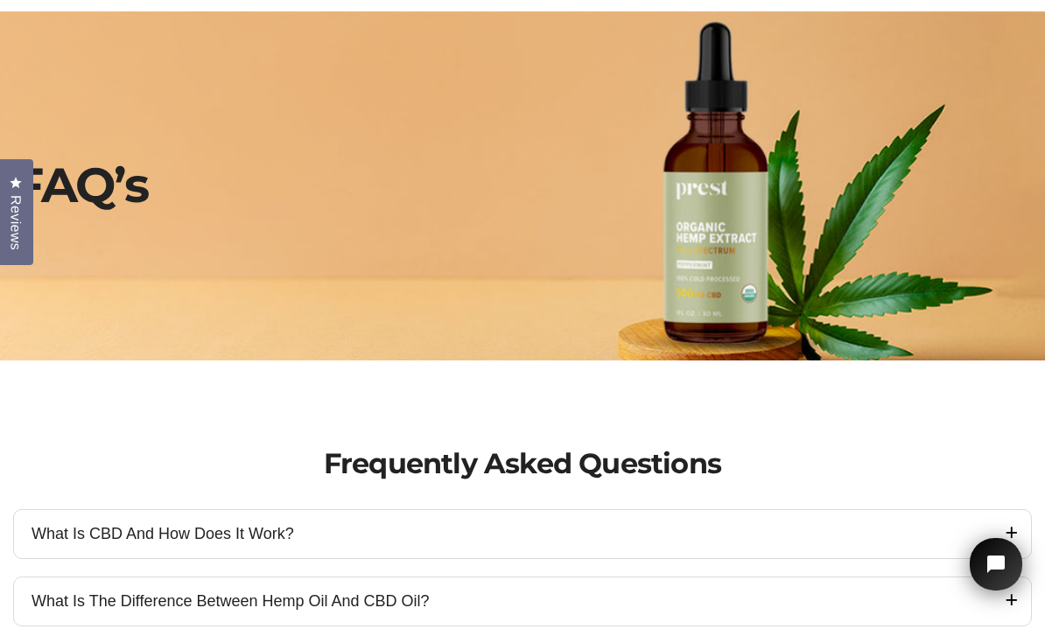
scroll to position [0, 0]
